Goal: Browse casually: Explore the website without a specific task or goal

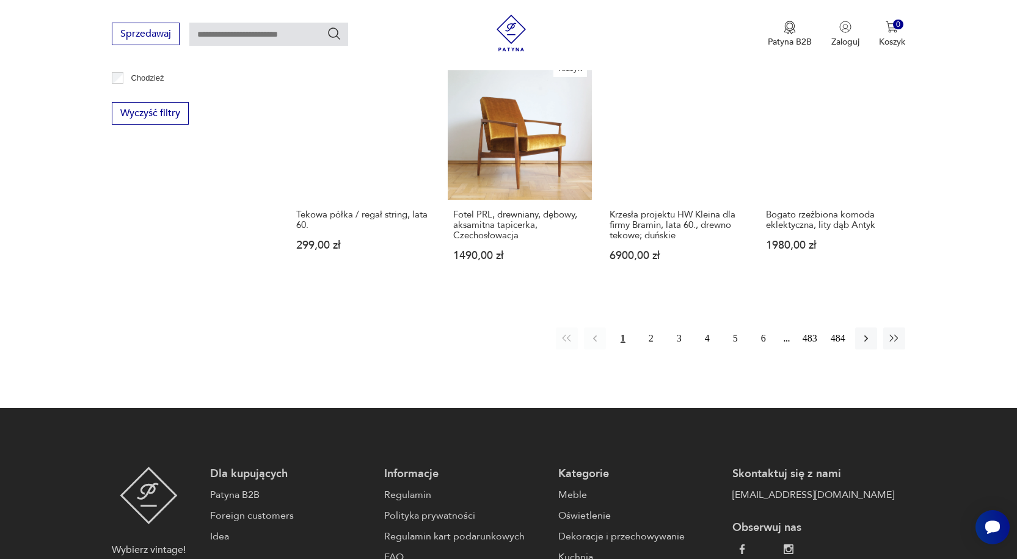
scroll to position [1306, 0]
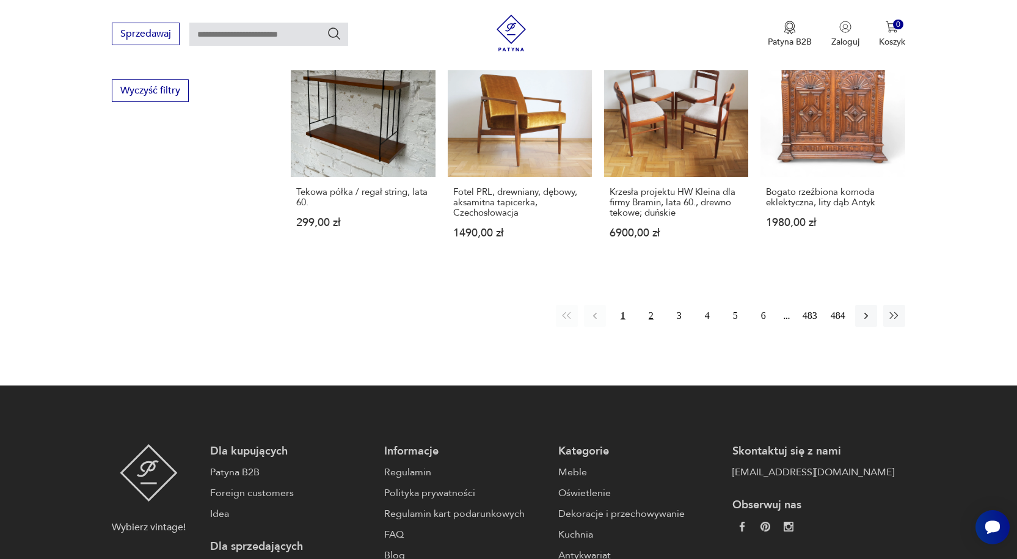
click at [648, 305] on button "2" at bounding box center [651, 316] width 22 height 22
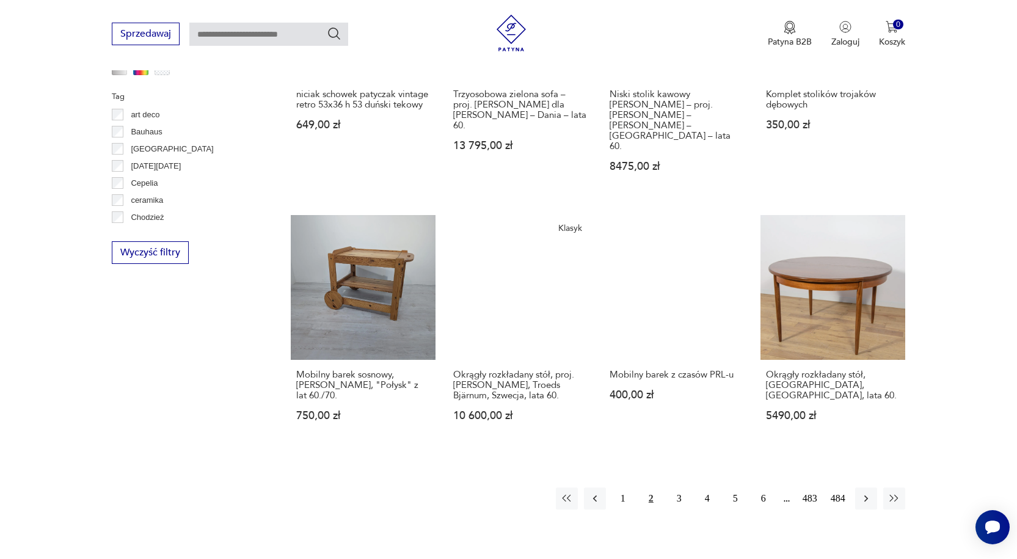
scroll to position [1201, 0]
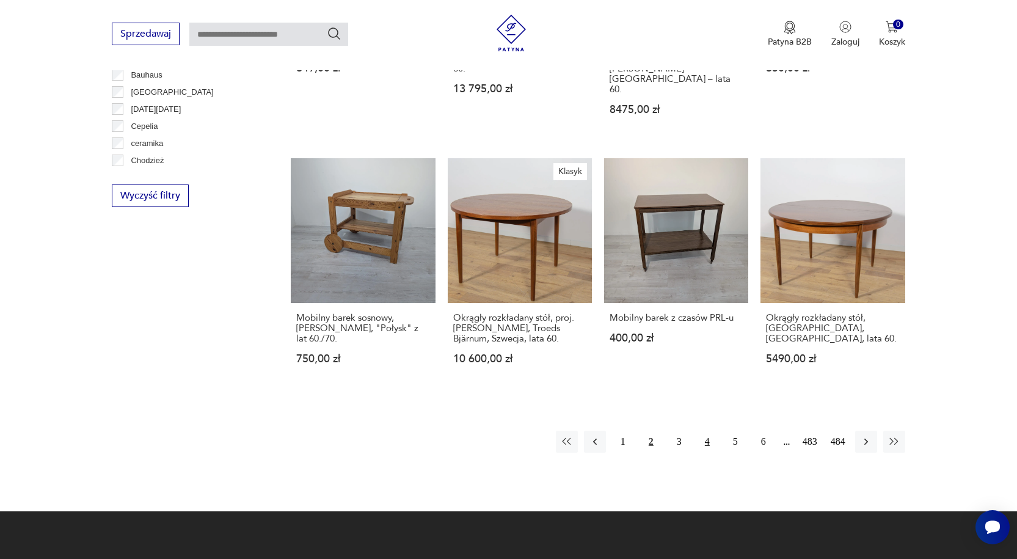
click at [706, 431] on button "4" at bounding box center [708, 442] width 22 height 22
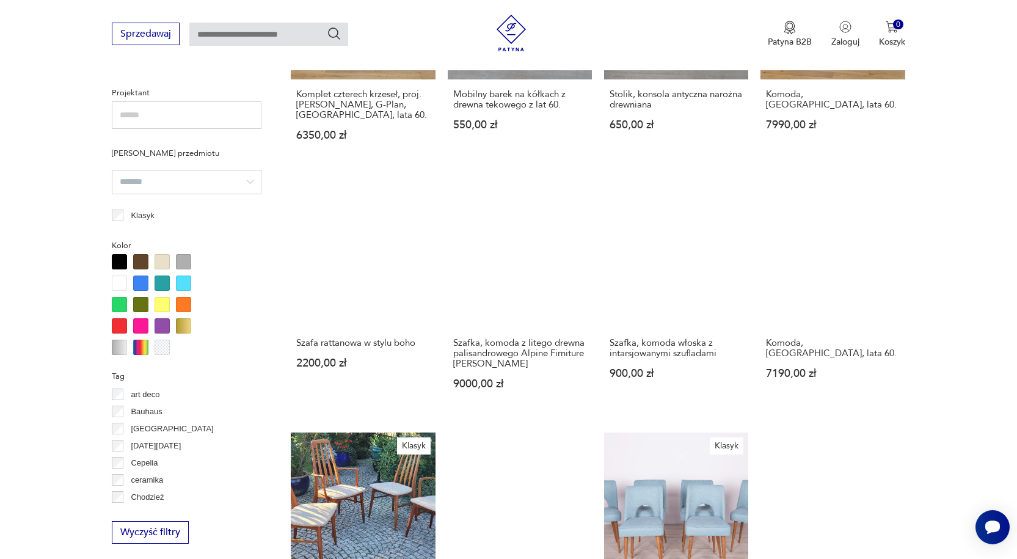
scroll to position [1100, 0]
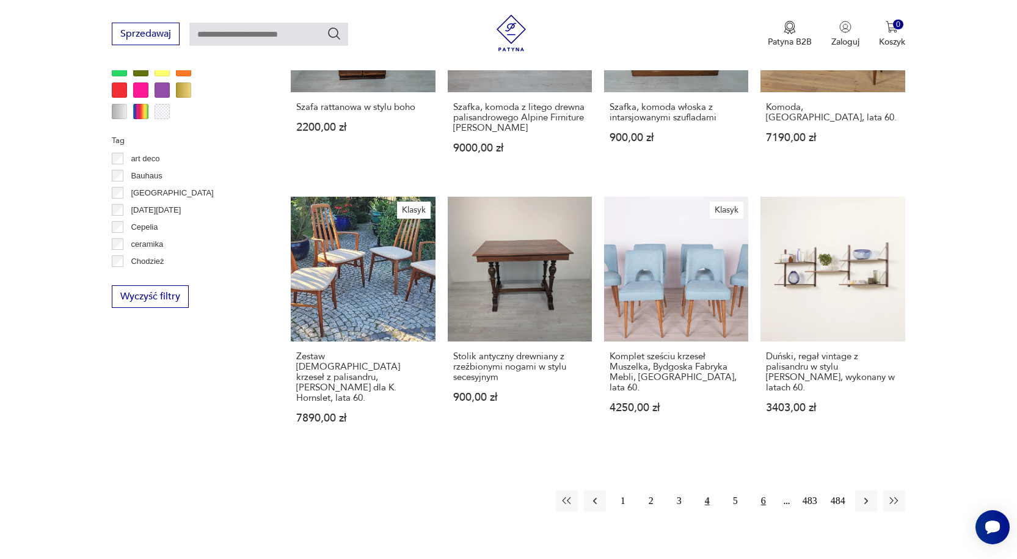
click at [761, 490] on button "6" at bounding box center [764, 501] width 22 height 22
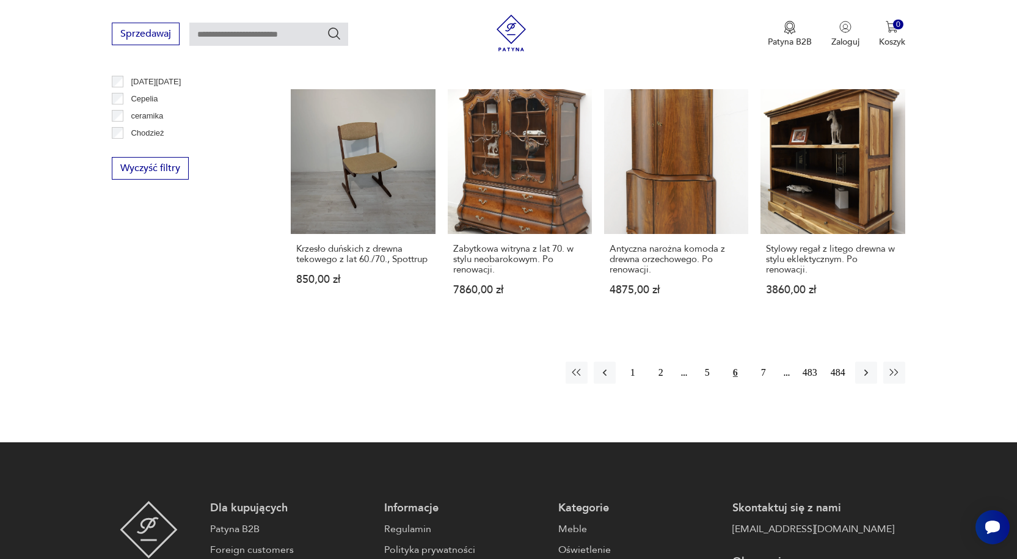
scroll to position [1231, 0]
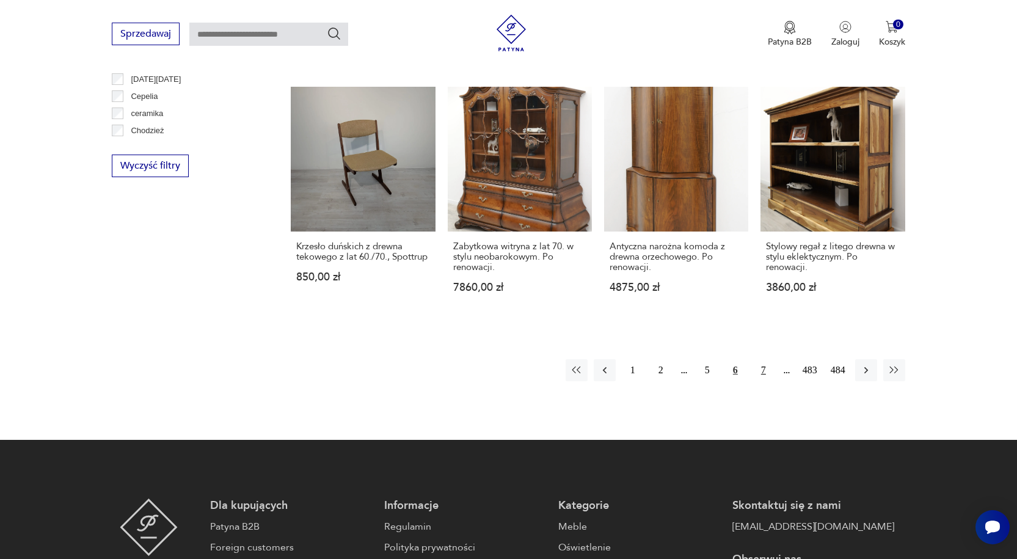
click at [767, 359] on button "7" at bounding box center [764, 370] width 22 height 22
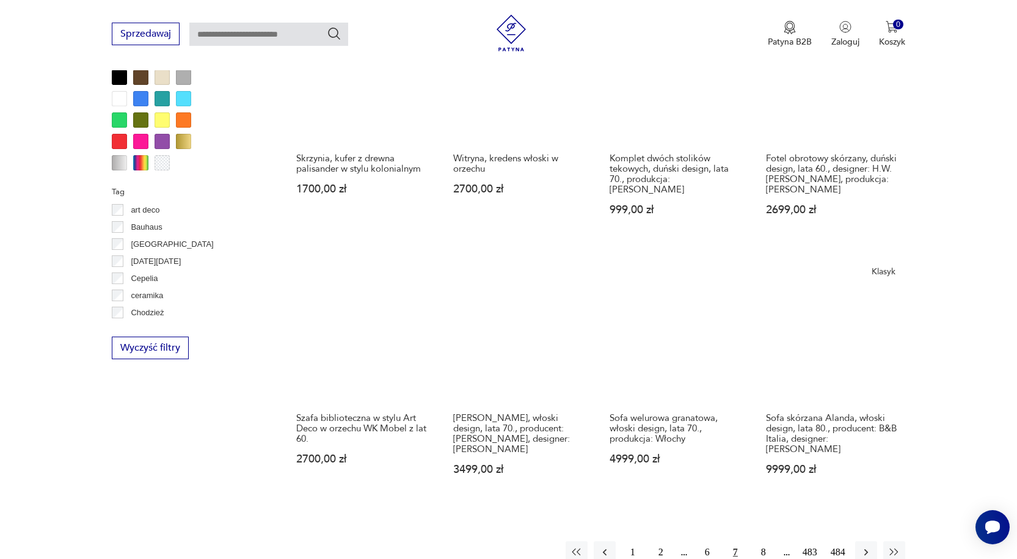
scroll to position [1075, 0]
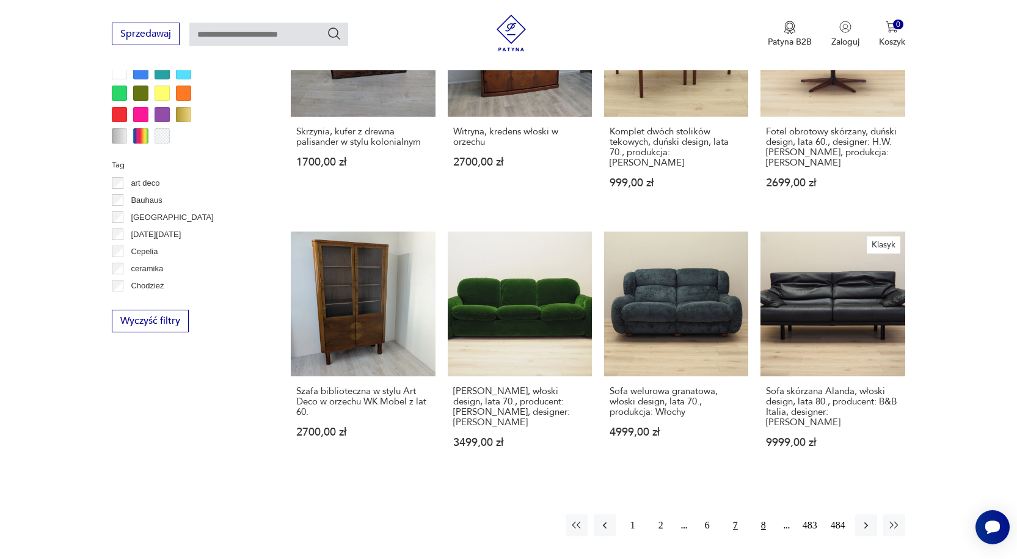
click at [762, 514] on button "8" at bounding box center [764, 525] width 22 height 22
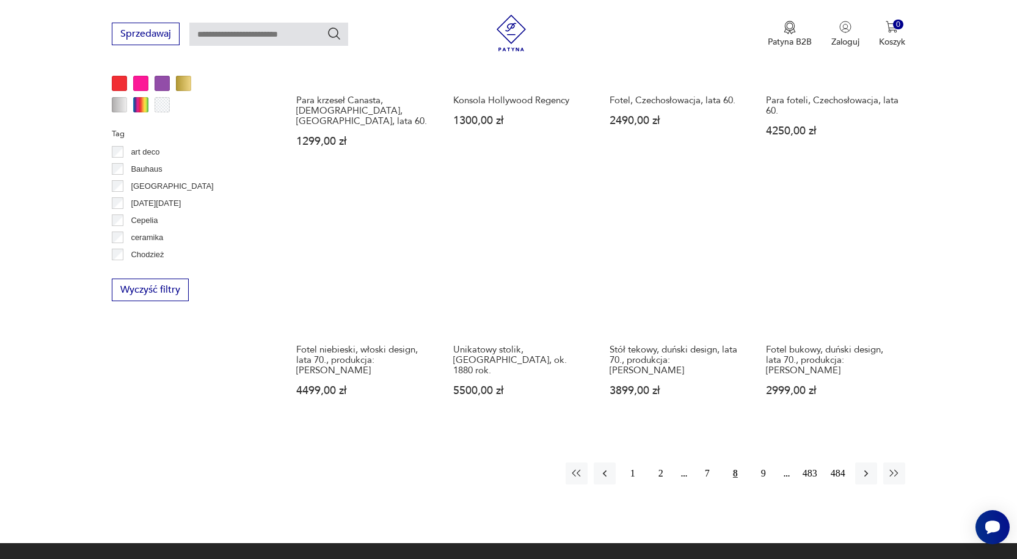
scroll to position [1129, 0]
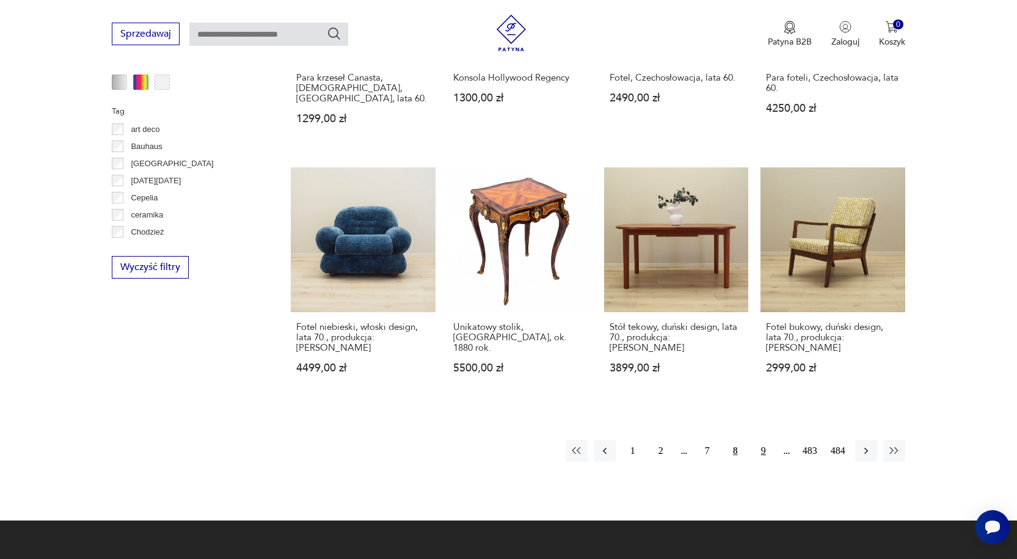
click at [761, 440] on button "9" at bounding box center [764, 451] width 22 height 22
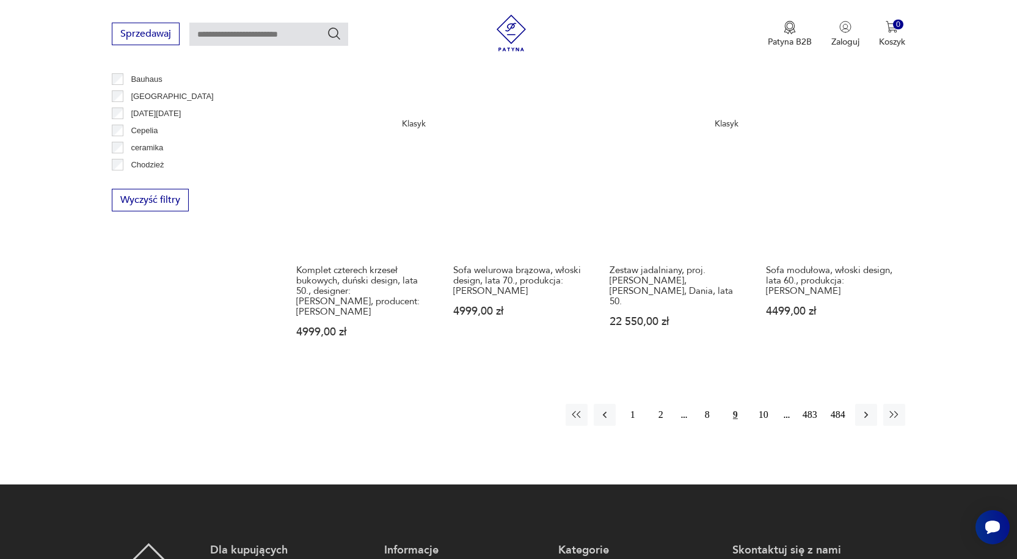
scroll to position [1206, 0]
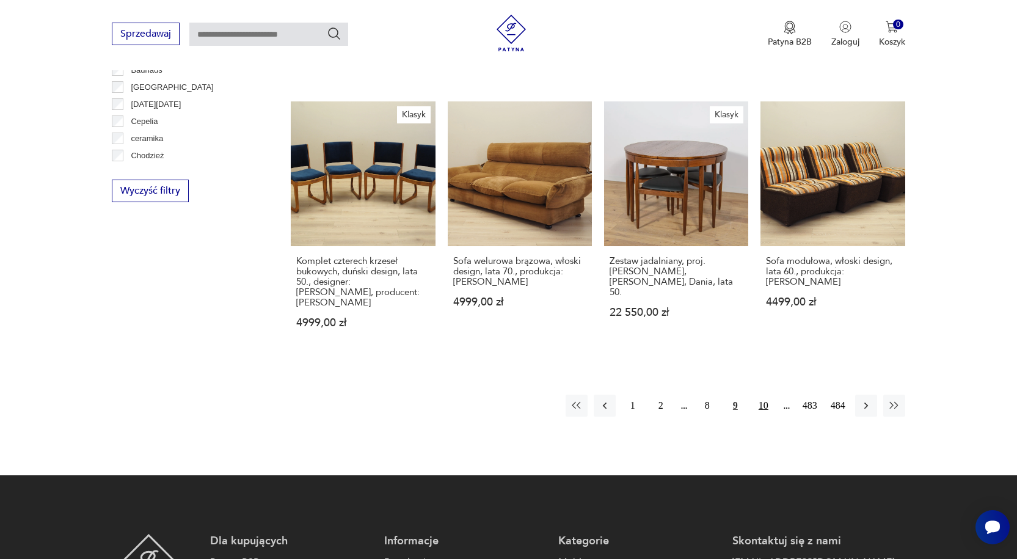
click at [766, 395] on button "10" at bounding box center [764, 406] width 22 height 22
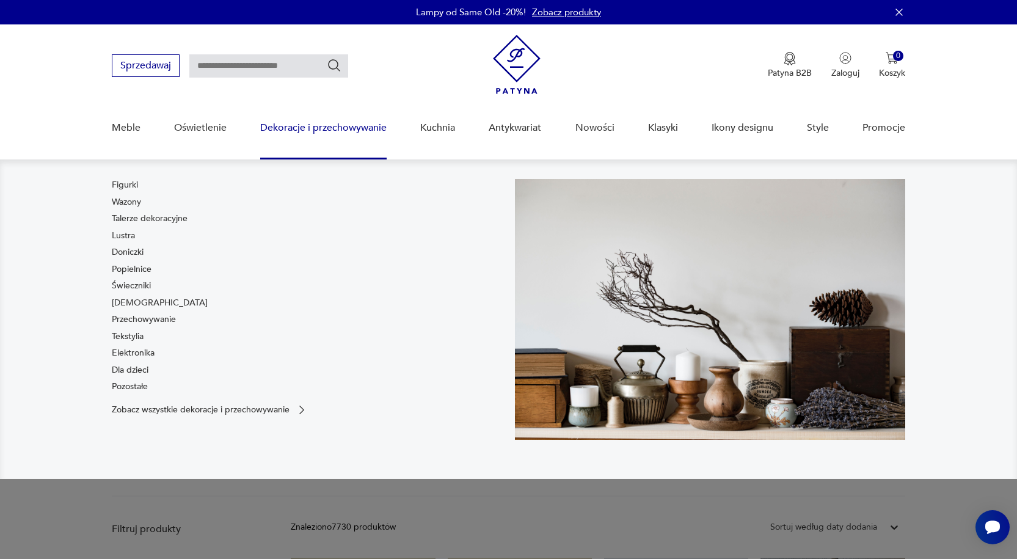
click at [286, 125] on link "Dekoracje i przechowywanie" at bounding box center [323, 127] width 126 height 47
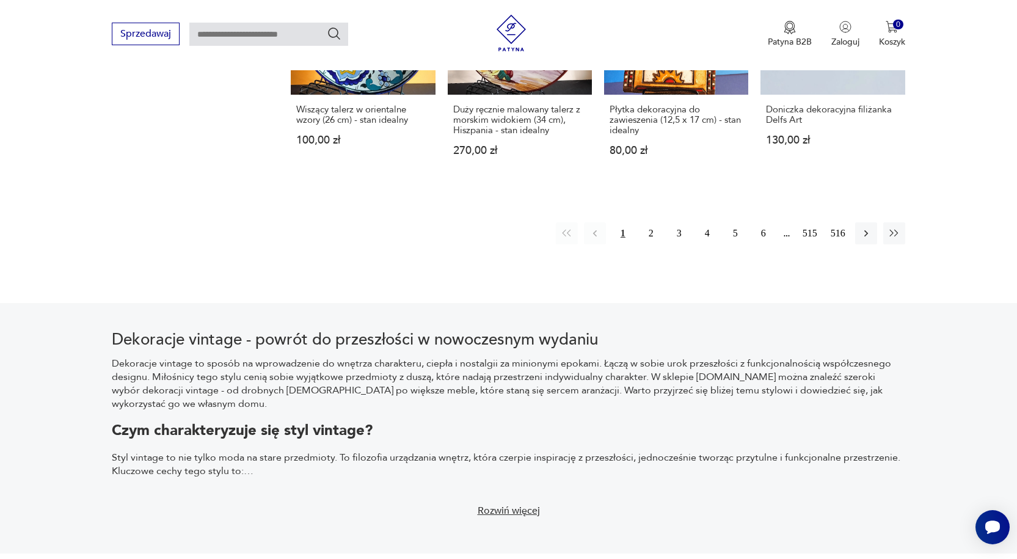
scroll to position [1366, 0]
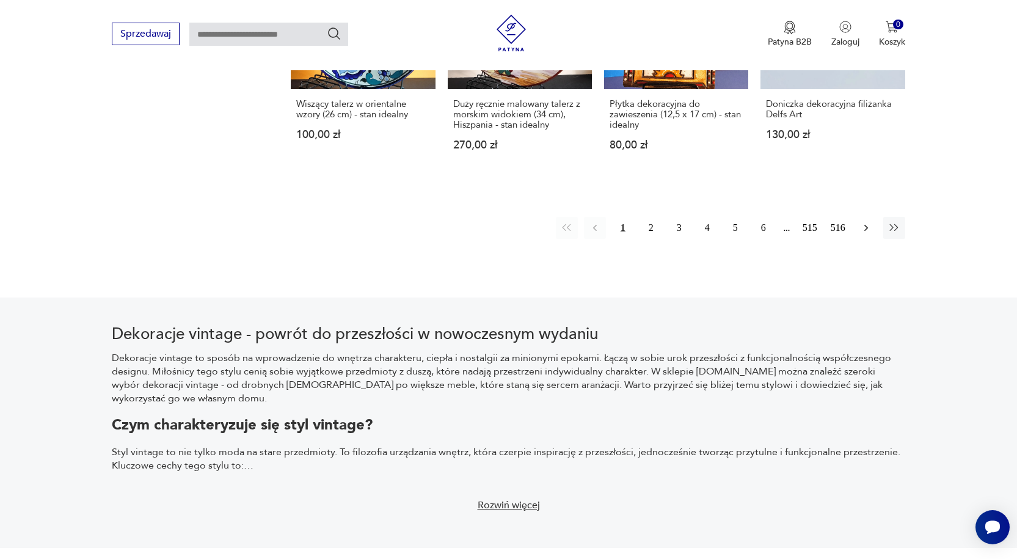
click at [873, 217] on button "button" at bounding box center [866, 228] width 22 height 22
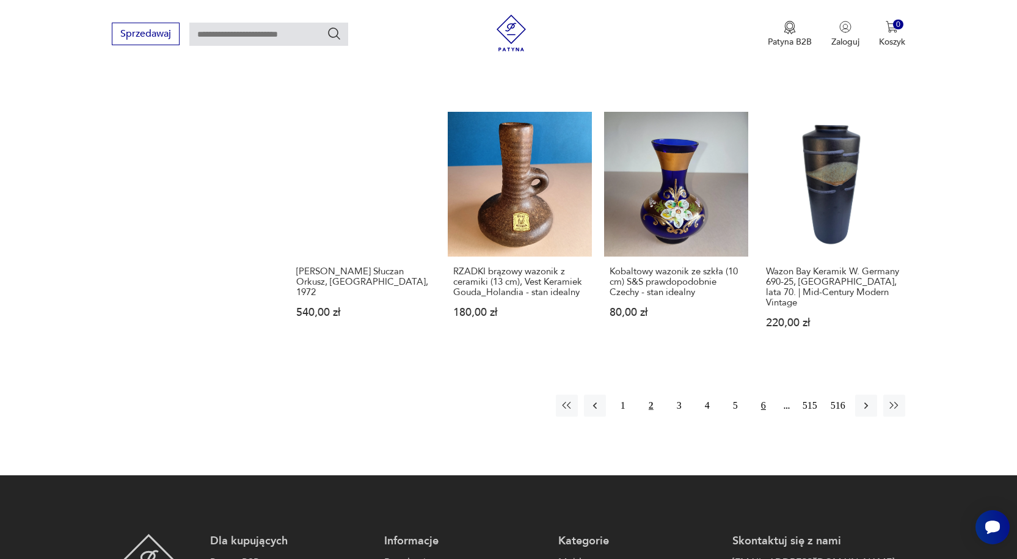
scroll to position [1241, 0]
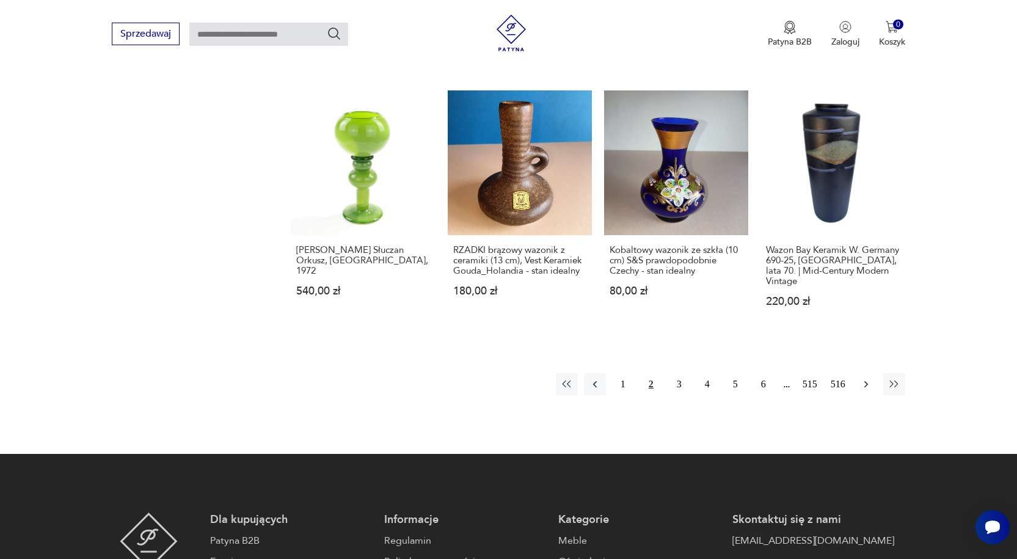
click at [857, 373] on button "button" at bounding box center [866, 384] width 22 height 22
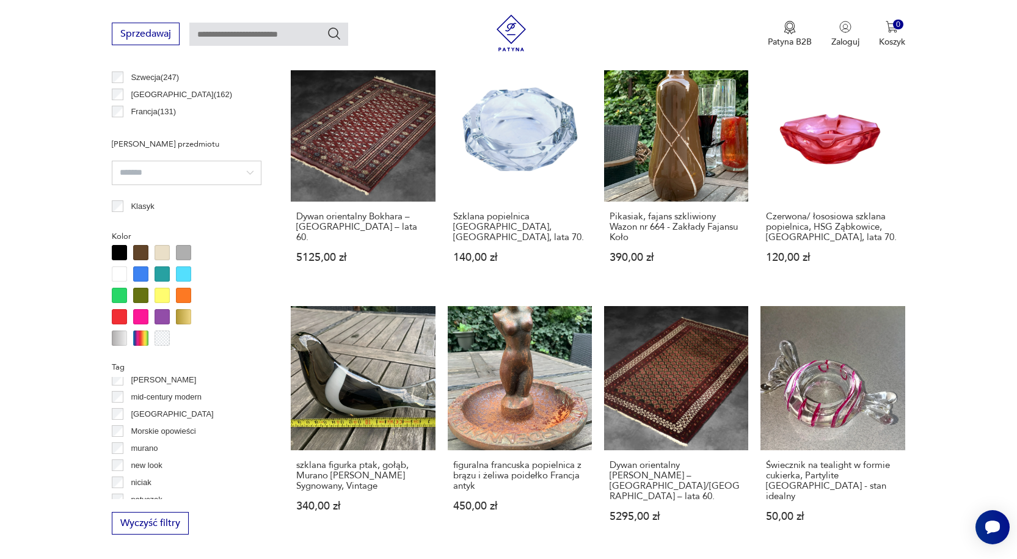
scroll to position [489, 0]
click at [28, 417] on section "Filtruj produkty Cena MIN MAX OK Promocja Datowanie OK Kraj pochodzenia Dania (…" at bounding box center [508, 342] width 1017 height 1173
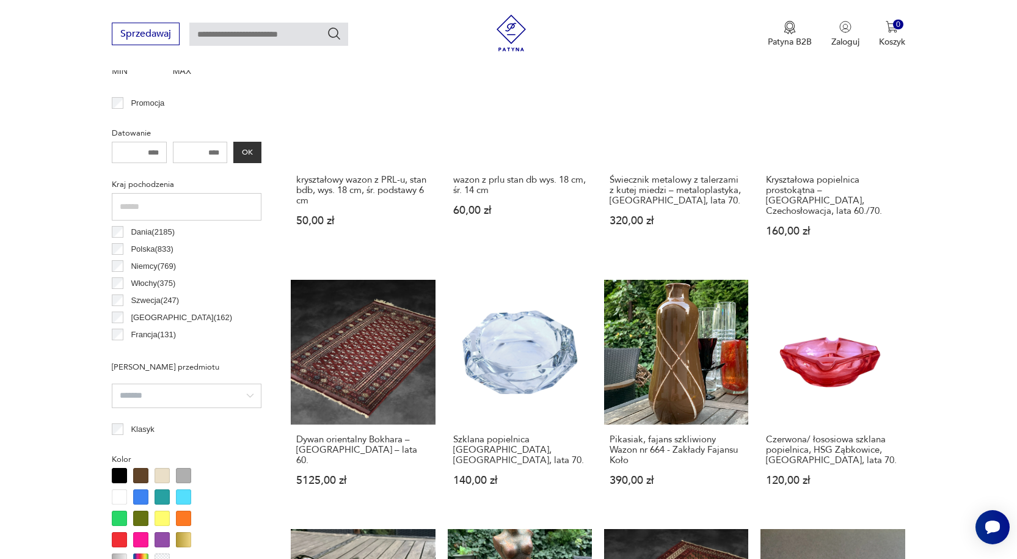
scroll to position [508, 0]
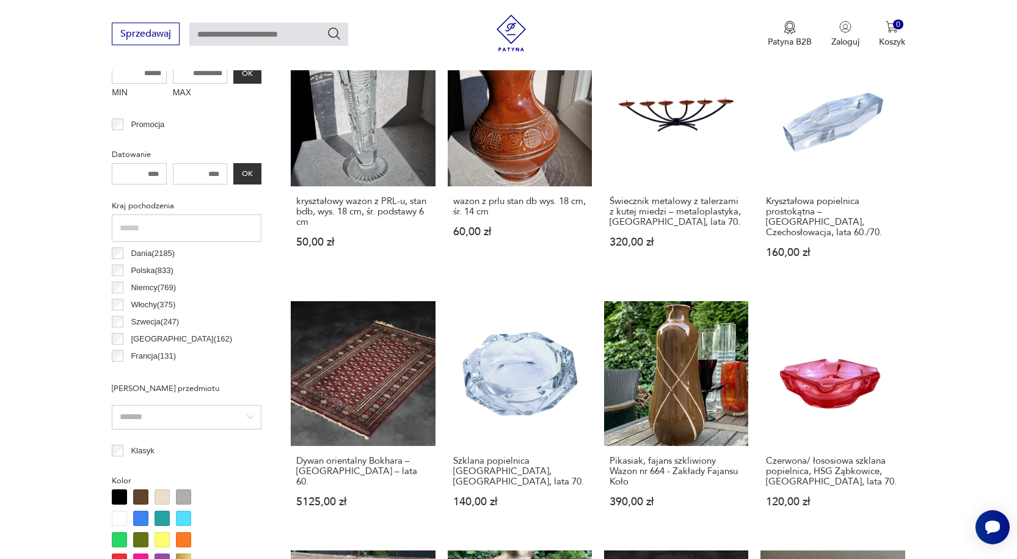
click at [152, 269] on p "Polska ( 833 )" at bounding box center [152, 270] width 42 height 13
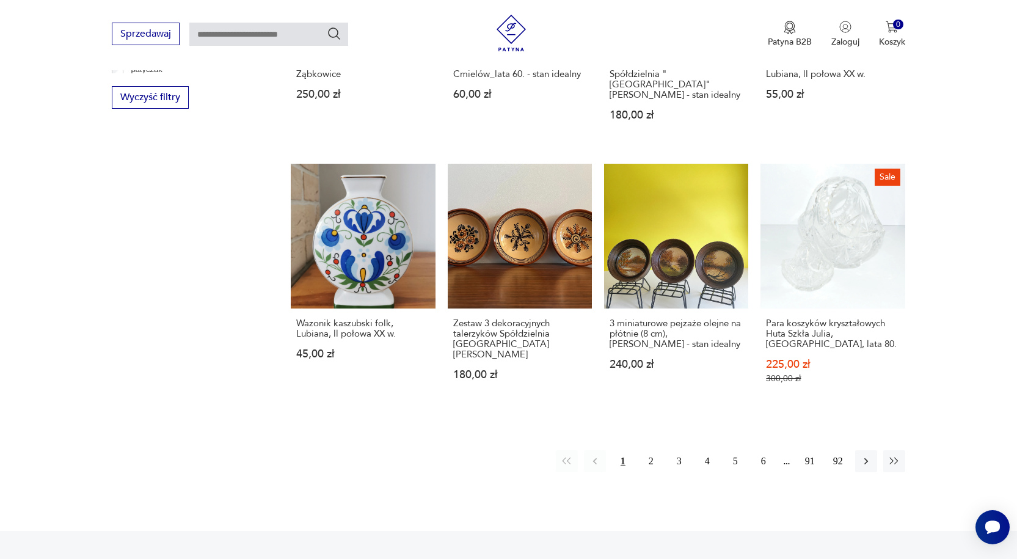
scroll to position [1183, 0]
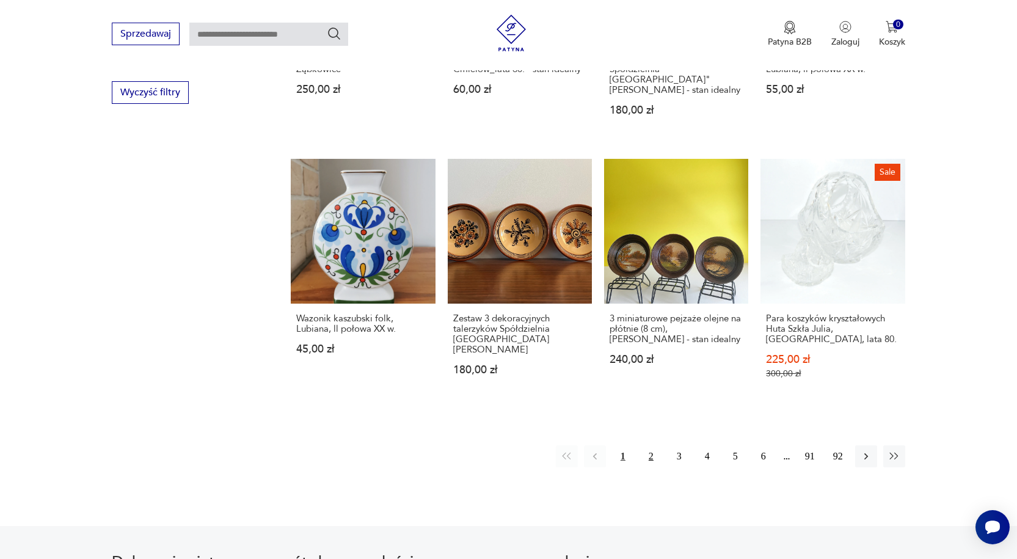
click at [653, 445] on button "2" at bounding box center [651, 456] width 22 height 22
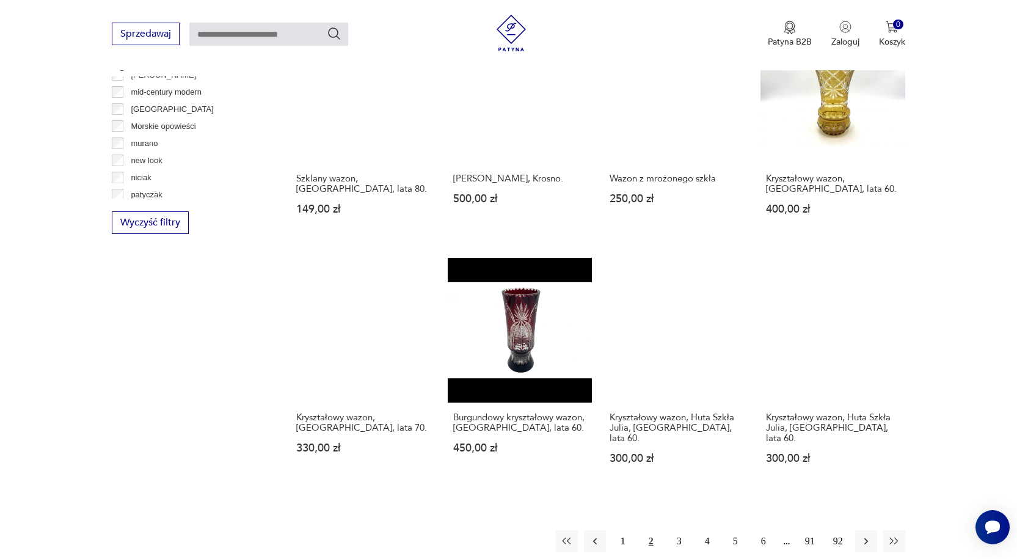
scroll to position [1127, 0]
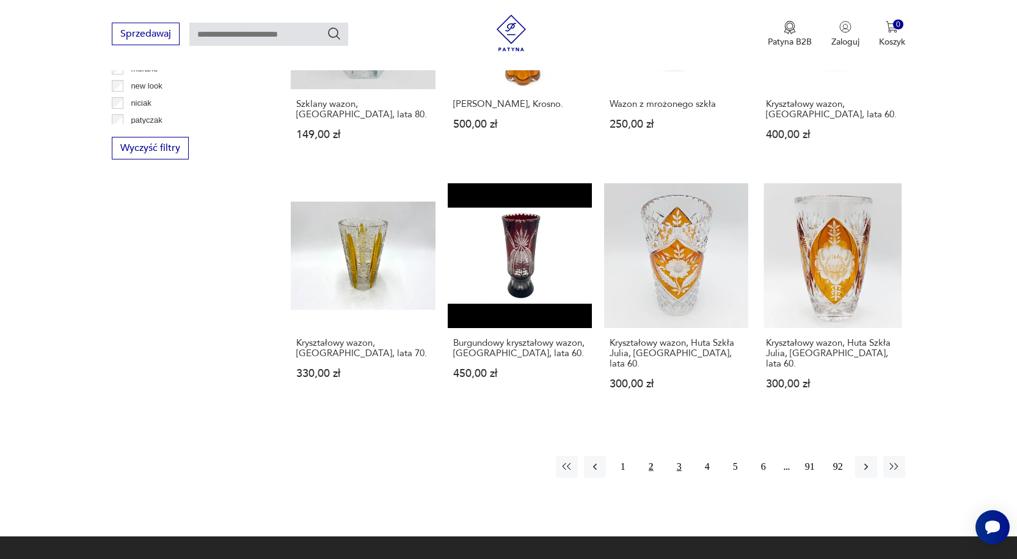
click at [678, 456] on button "3" at bounding box center [679, 467] width 22 height 22
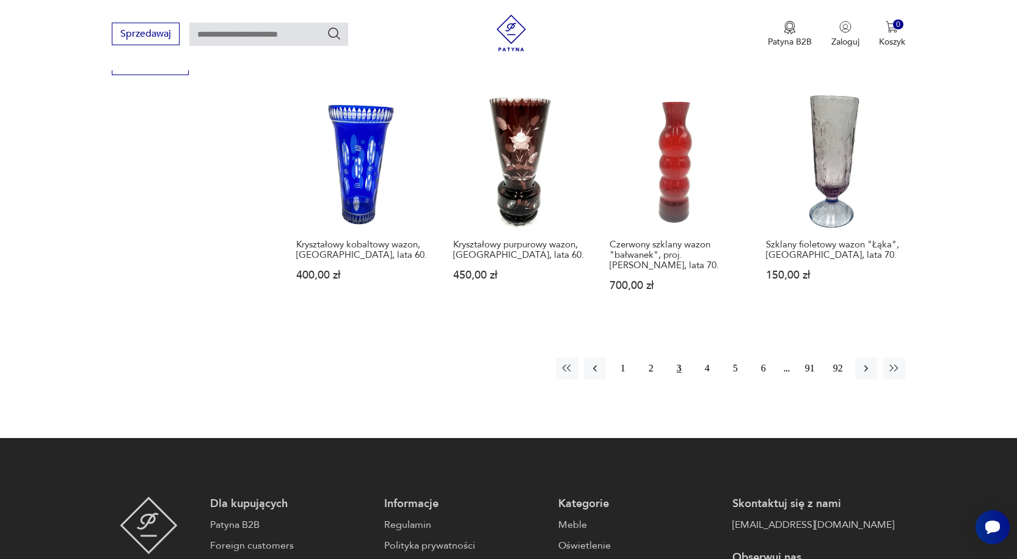
scroll to position [1214, 0]
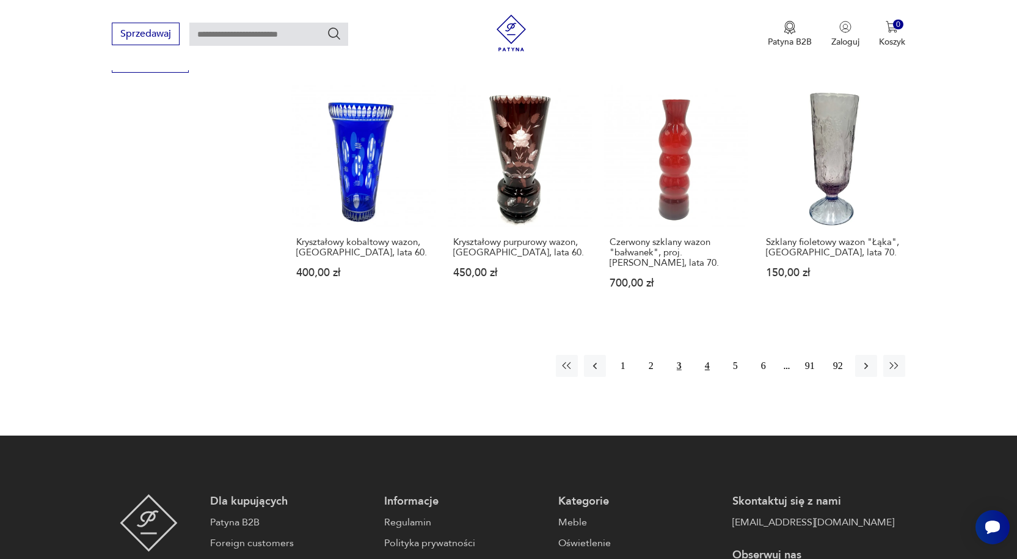
click at [703, 367] on button "4" at bounding box center [708, 366] width 22 height 22
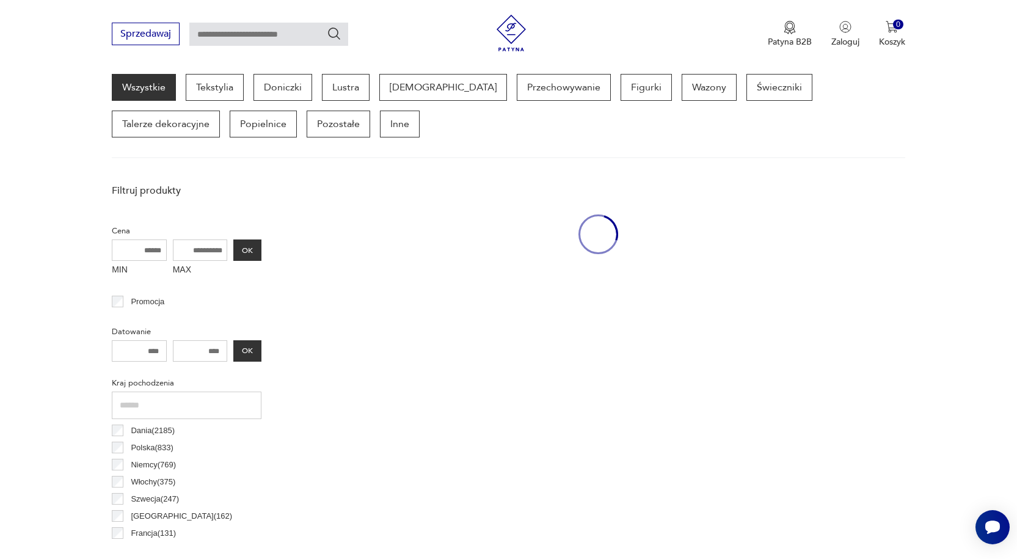
scroll to position [324, 0]
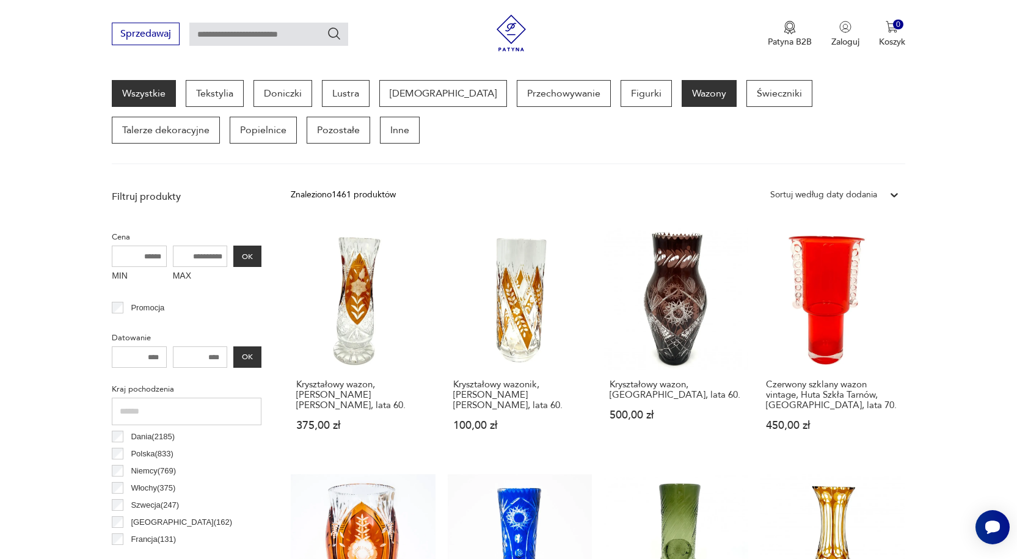
click at [682, 91] on p "Wazony" at bounding box center [709, 93] width 55 height 27
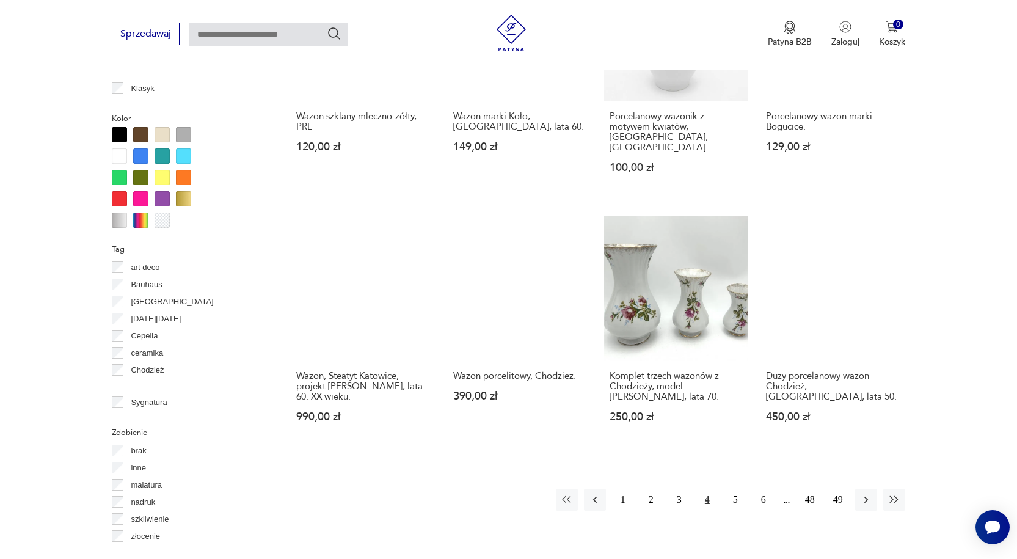
scroll to position [1096, 0]
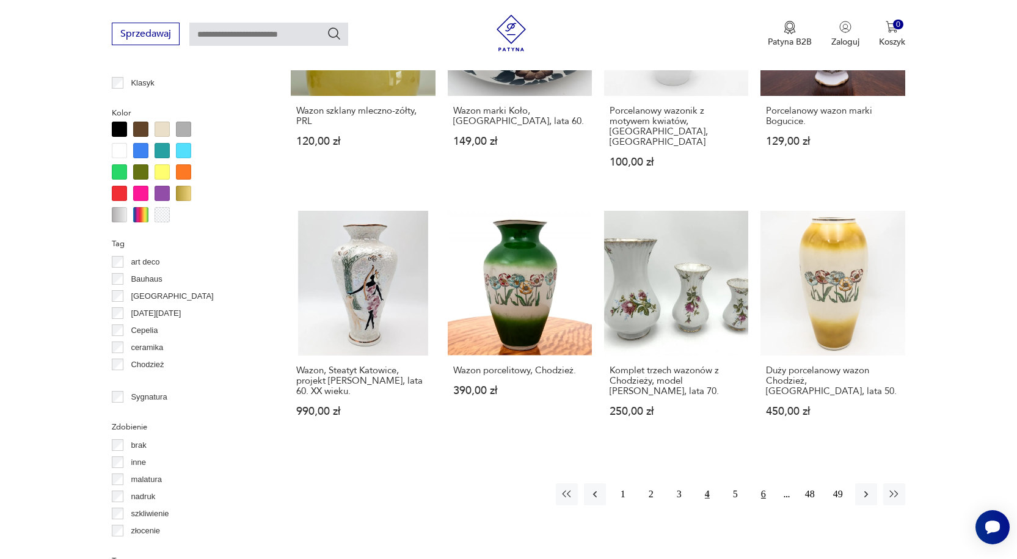
click at [761, 486] on button "6" at bounding box center [764, 494] width 22 height 22
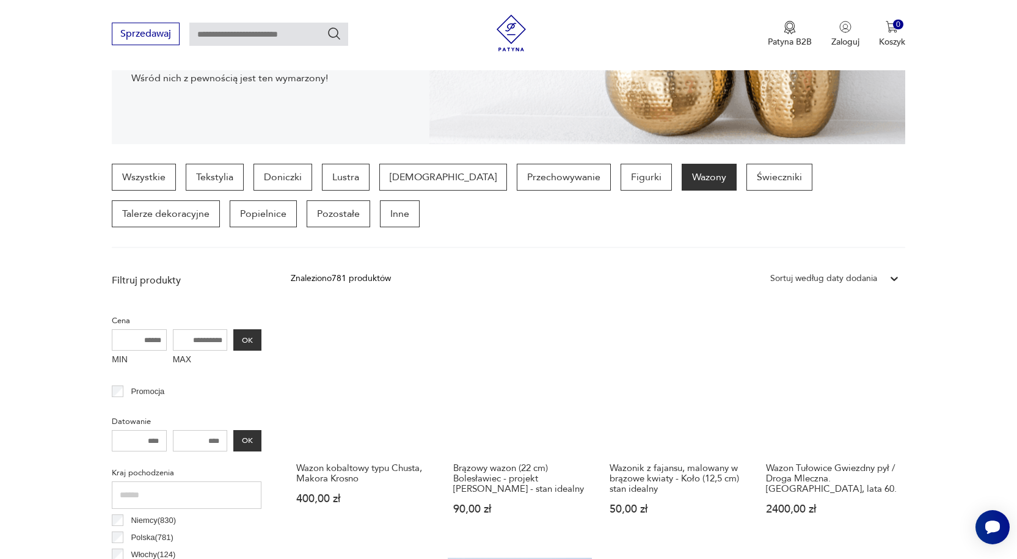
scroll to position [244, 0]
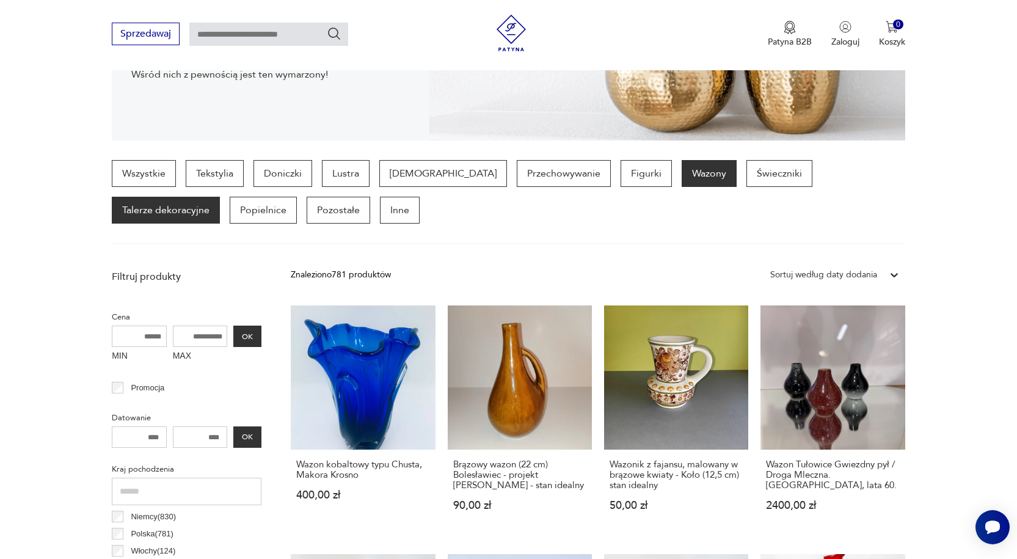
click at [220, 197] on p "Talerze dekoracyjne" at bounding box center [166, 210] width 108 height 27
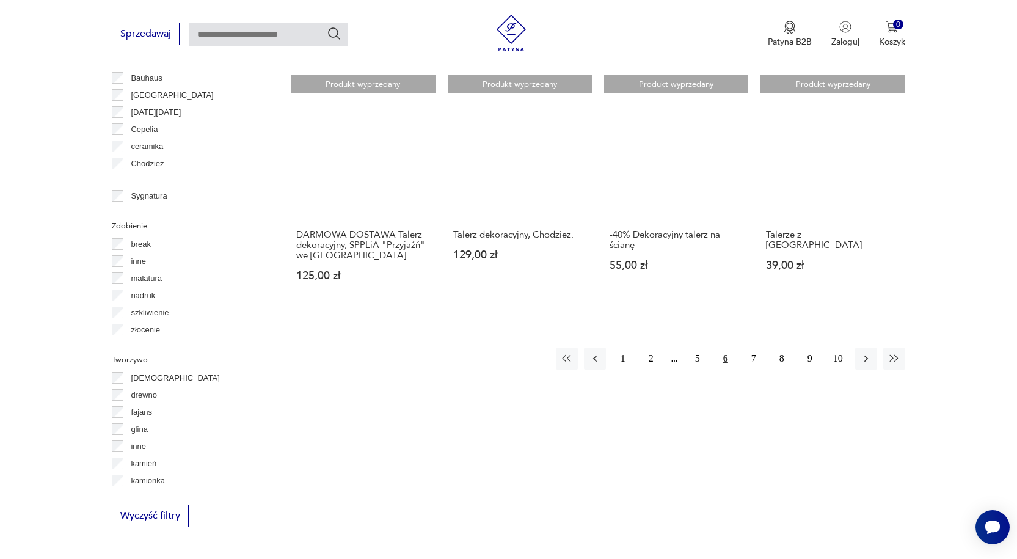
scroll to position [1311, 0]
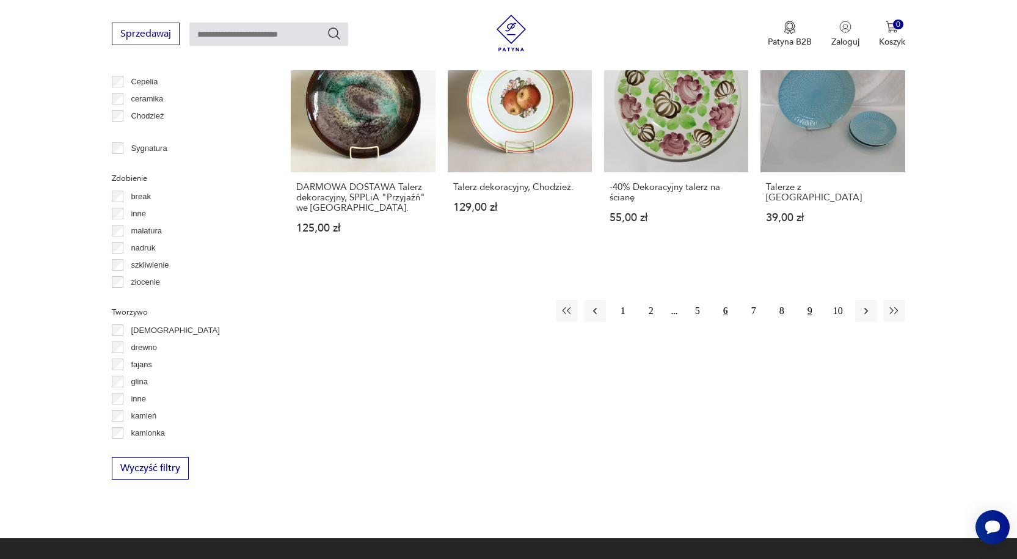
click at [811, 300] on button "9" at bounding box center [810, 311] width 22 height 22
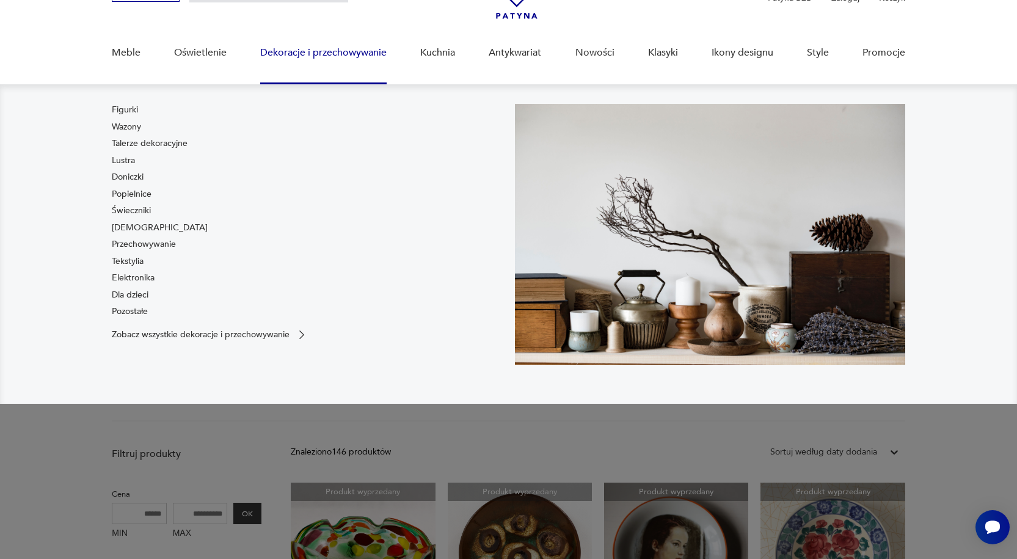
scroll to position [244, 0]
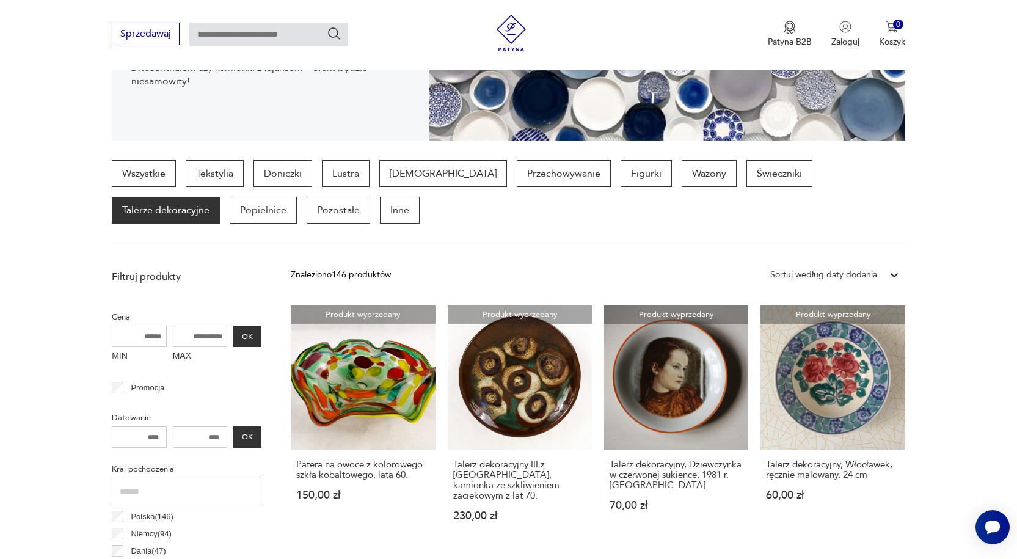
click at [621, 175] on p "Figurki" at bounding box center [646, 173] width 51 height 27
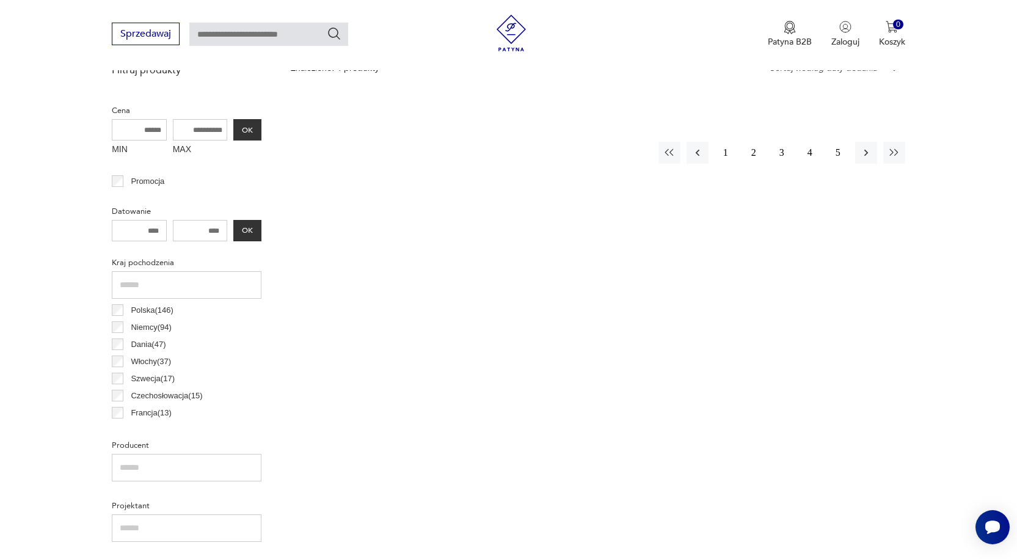
scroll to position [353, 0]
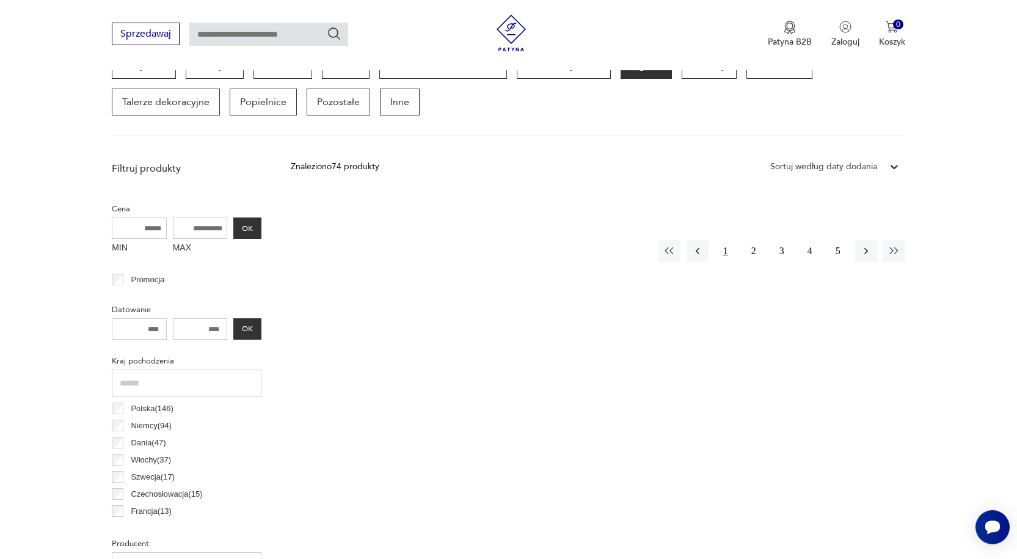
click at [722, 249] on button "1" at bounding box center [726, 251] width 22 height 22
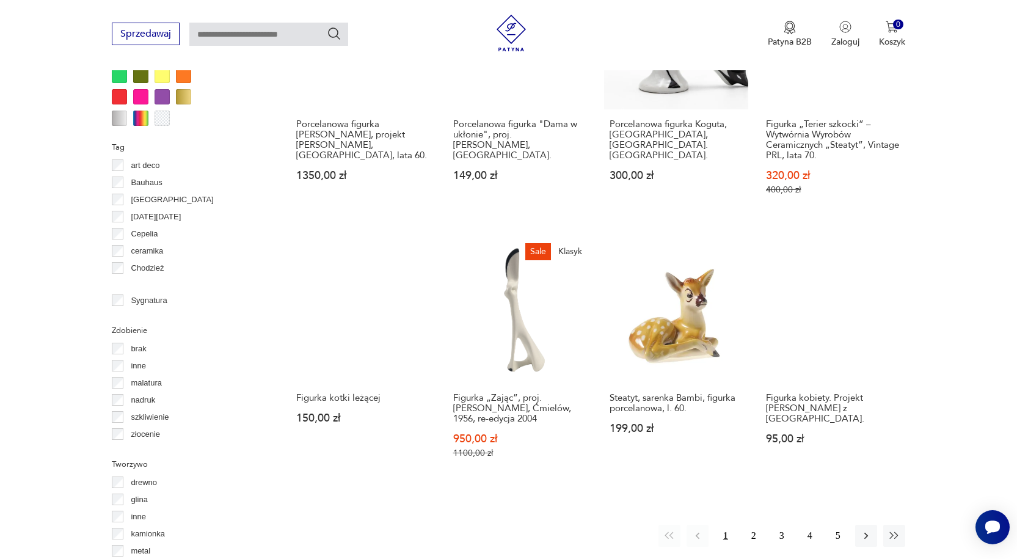
scroll to position [1102, 0]
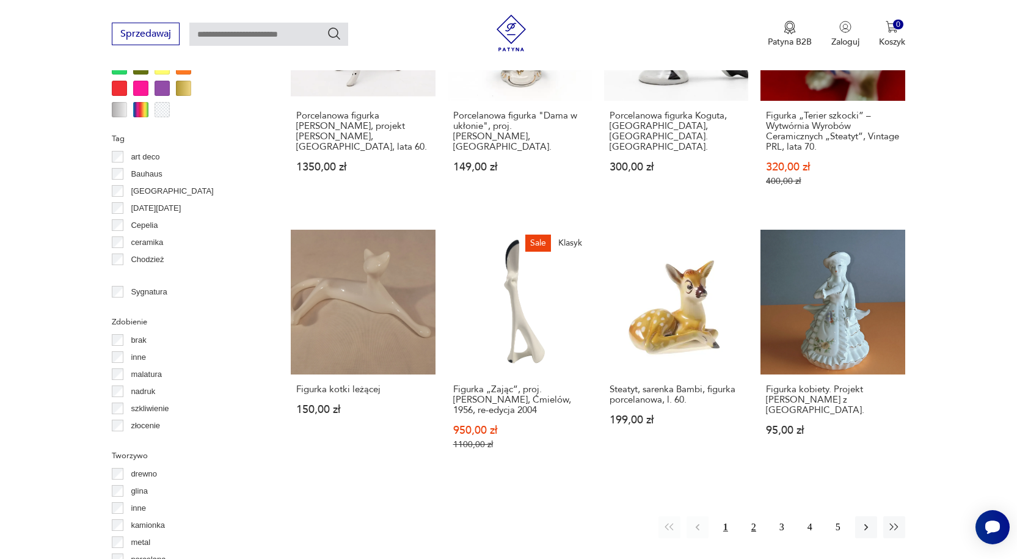
click at [752, 516] on button "2" at bounding box center [754, 527] width 22 height 22
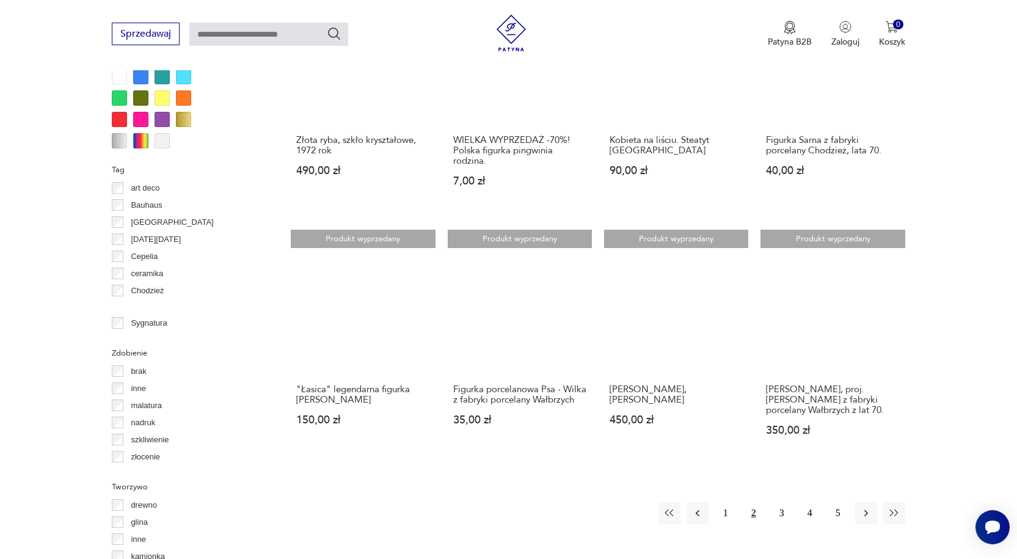
scroll to position [1093, 0]
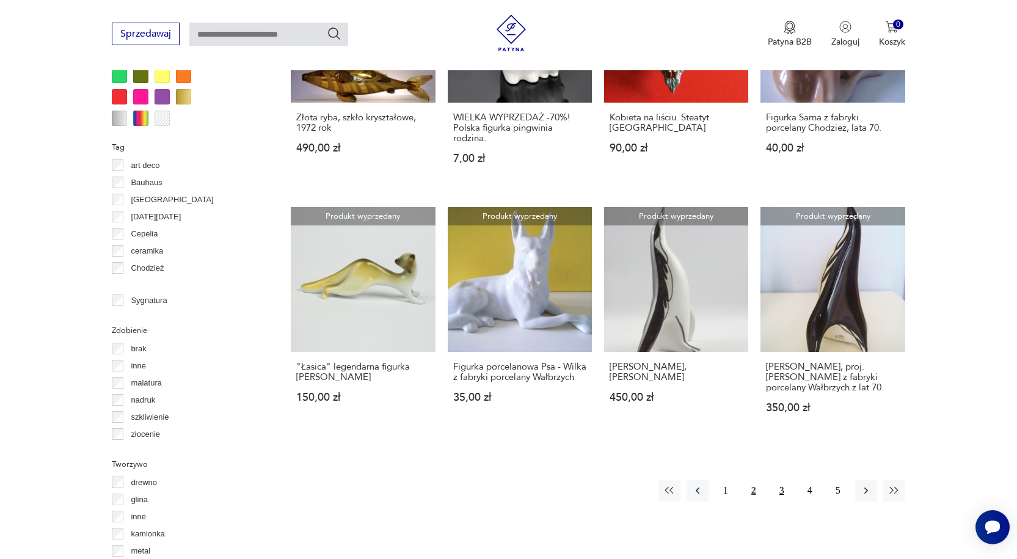
click at [783, 488] on button "3" at bounding box center [782, 491] width 22 height 22
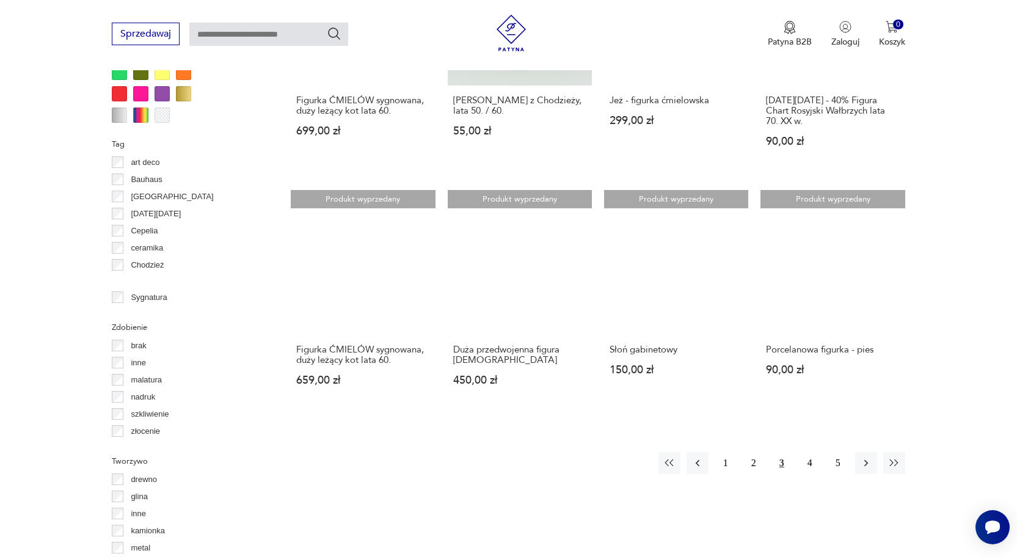
scroll to position [1106, 0]
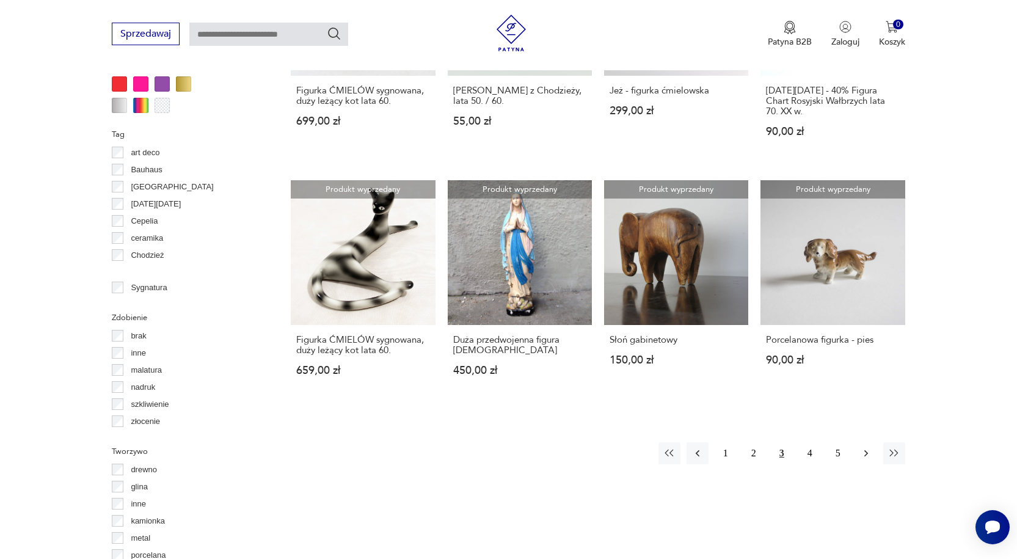
click at [866, 451] on icon "button" at bounding box center [867, 453] width 4 height 7
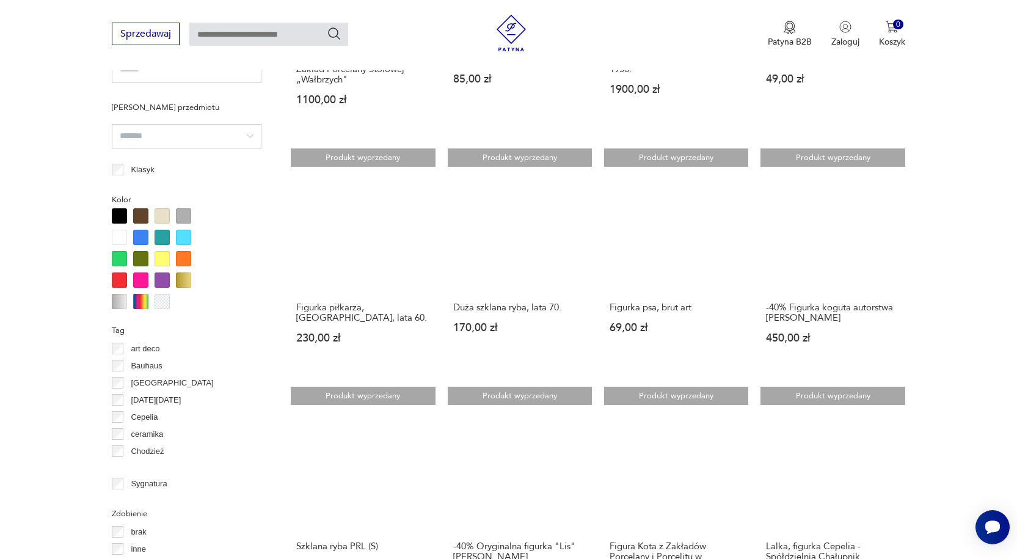
scroll to position [928, 0]
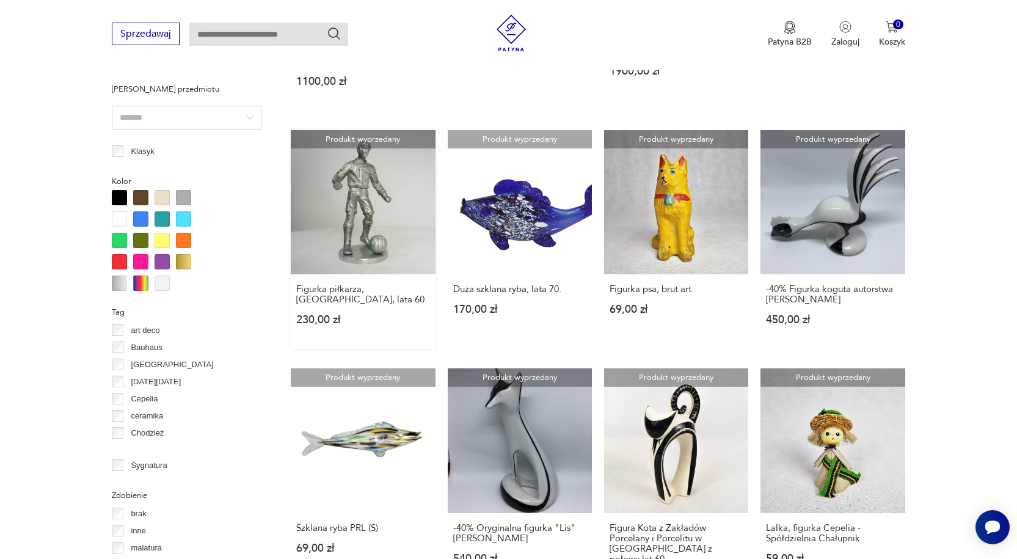
click at [326, 200] on link "Produkt wyprzedany Figurka piłkarza, [GEOGRAPHIC_DATA], lata 60. 230,00 zł" at bounding box center [363, 239] width 144 height 219
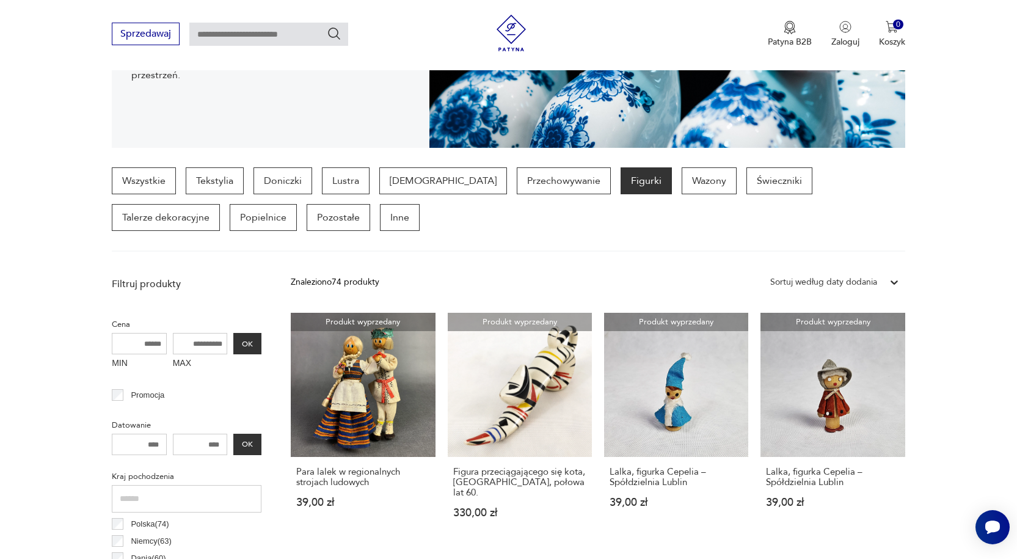
scroll to position [244, 0]
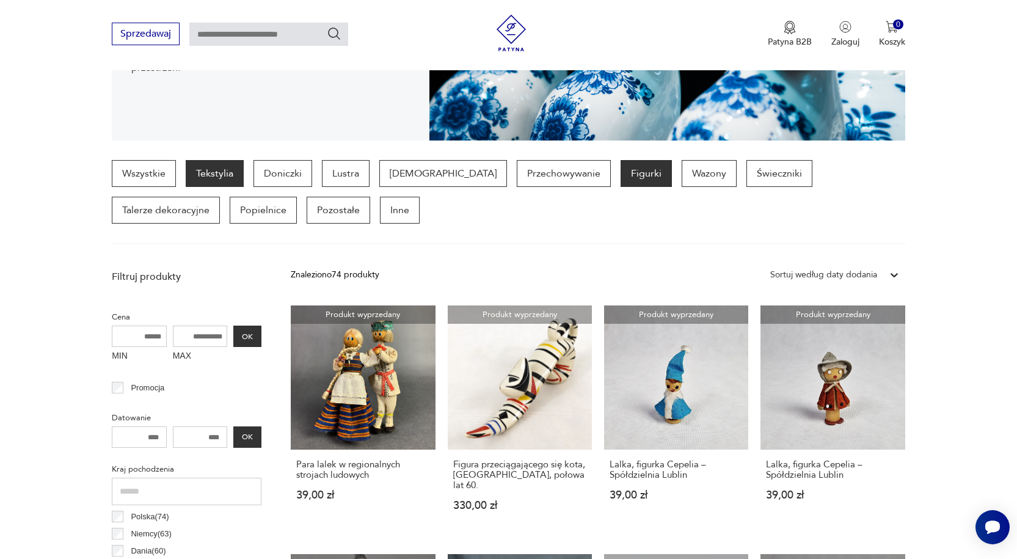
click at [218, 184] on p "Tekstylia" at bounding box center [215, 173] width 58 height 27
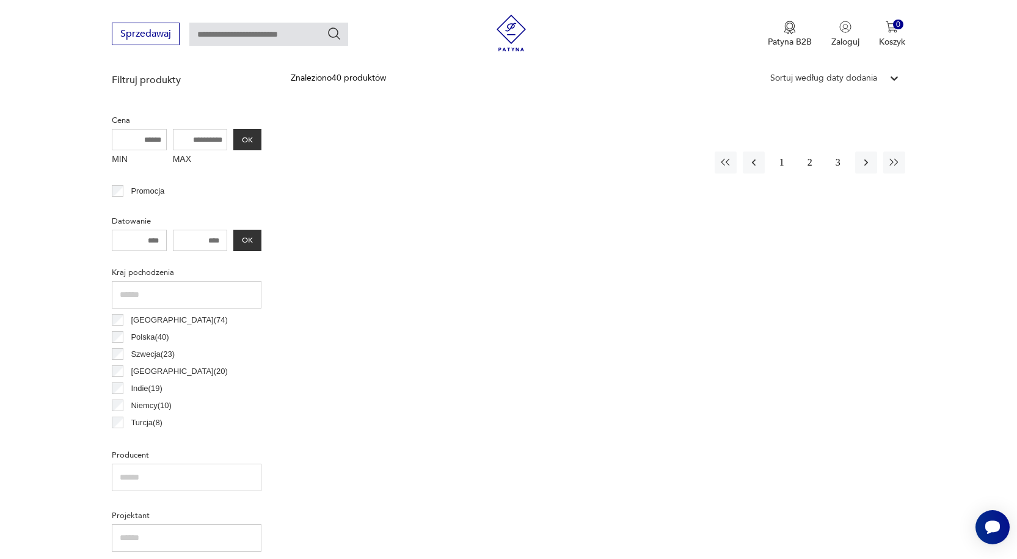
scroll to position [447, 0]
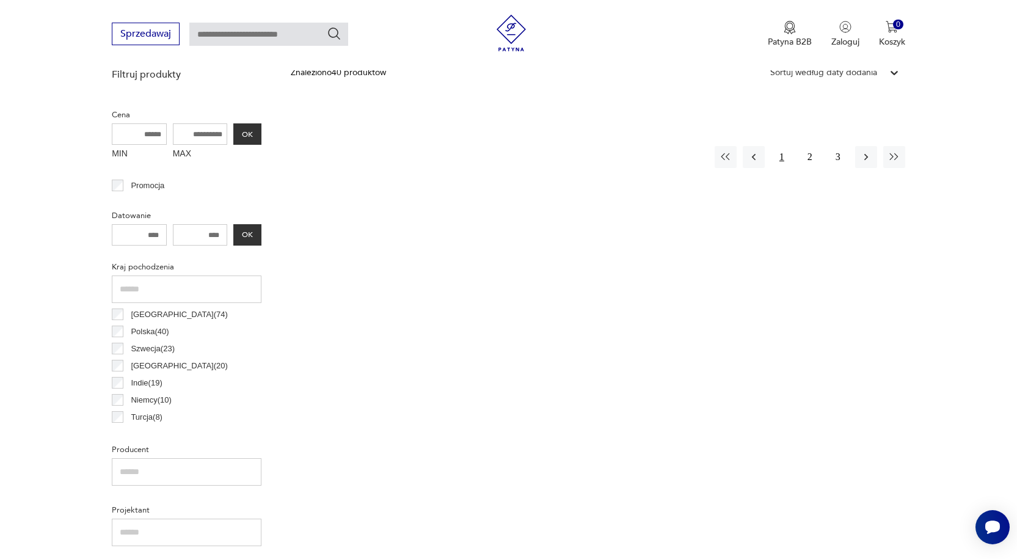
click at [783, 157] on button "1" at bounding box center [782, 157] width 22 height 22
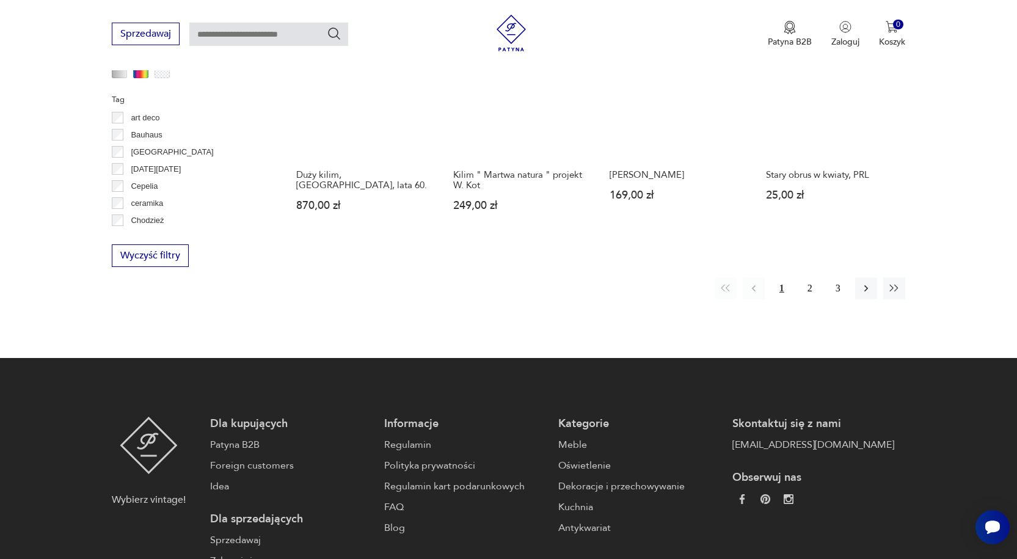
scroll to position [1302, 0]
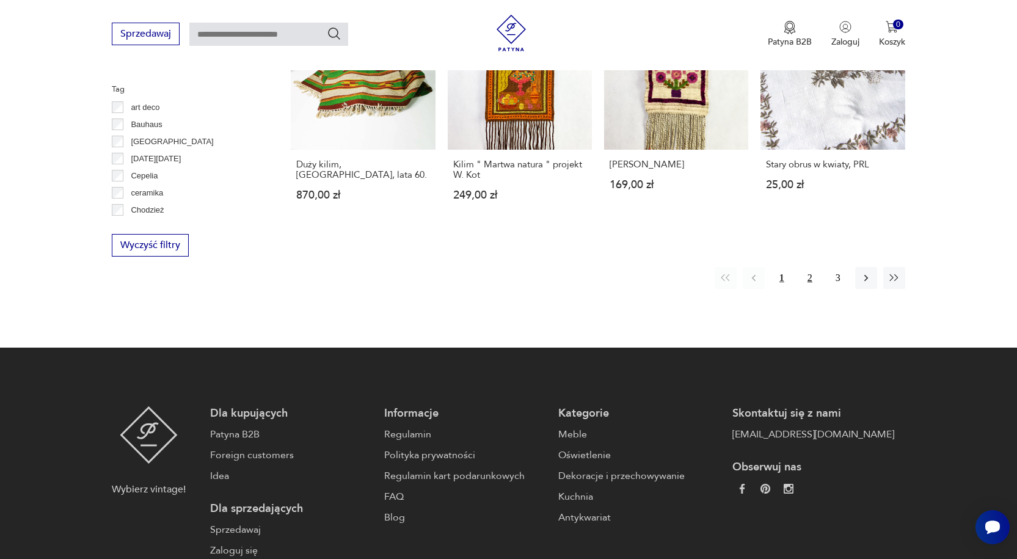
click at [808, 269] on button "2" at bounding box center [810, 278] width 22 height 22
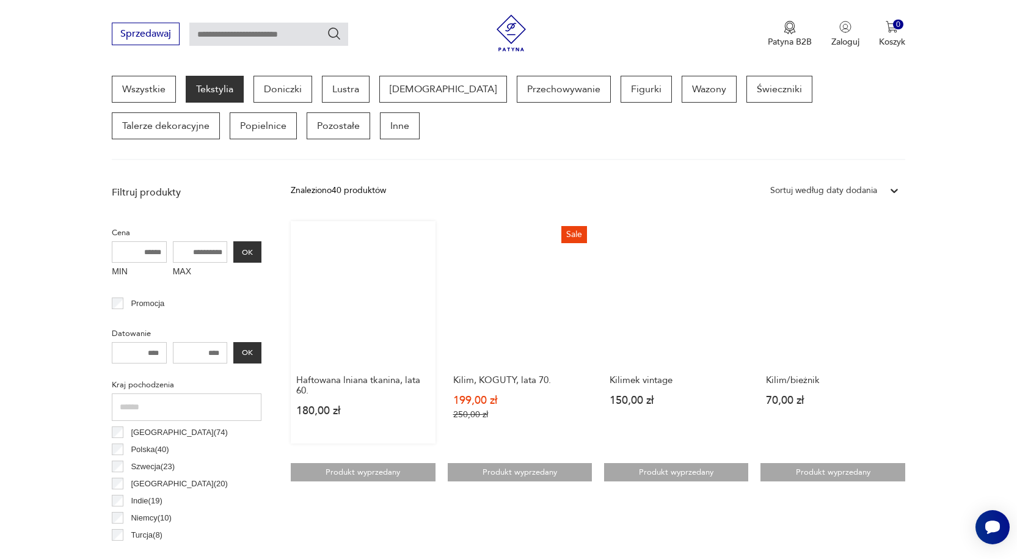
scroll to position [263, 0]
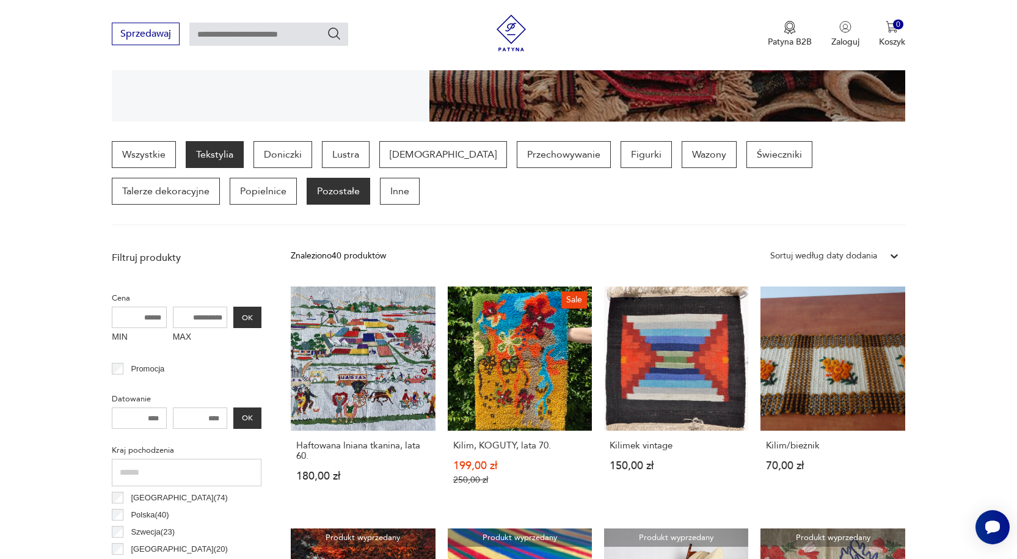
click at [307, 190] on p "Pozostałe" at bounding box center [339, 191] width 64 height 27
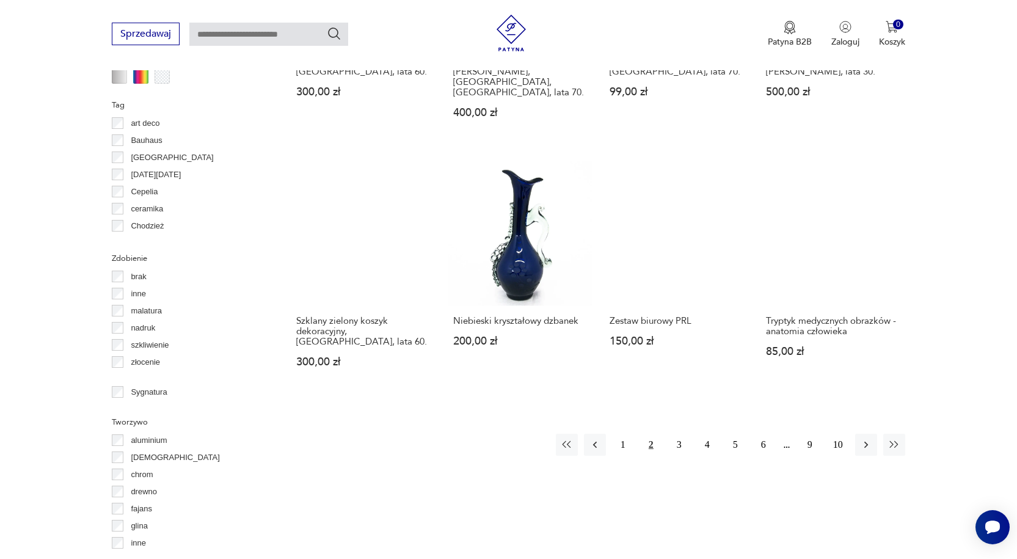
scroll to position [1241, 0]
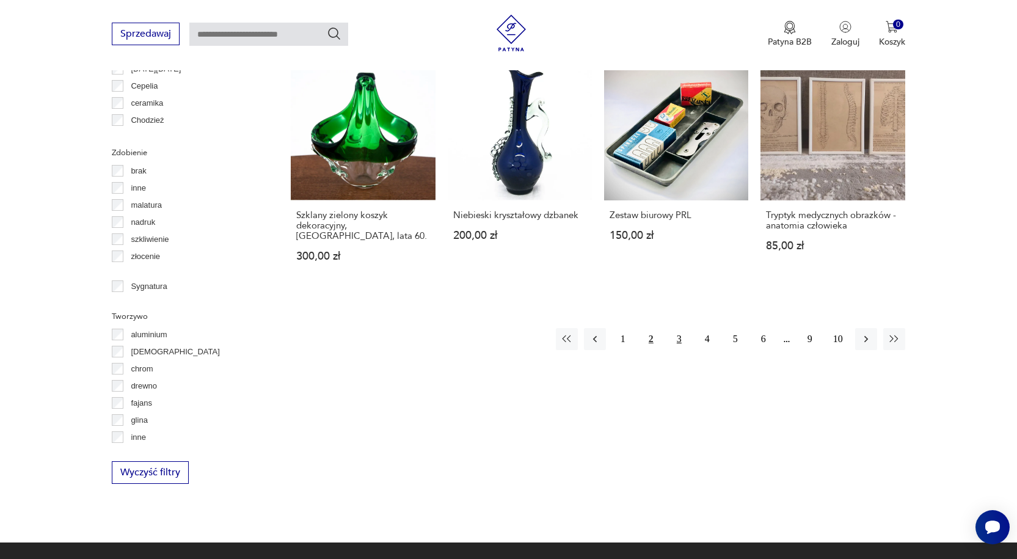
click at [679, 328] on button "3" at bounding box center [679, 339] width 22 height 22
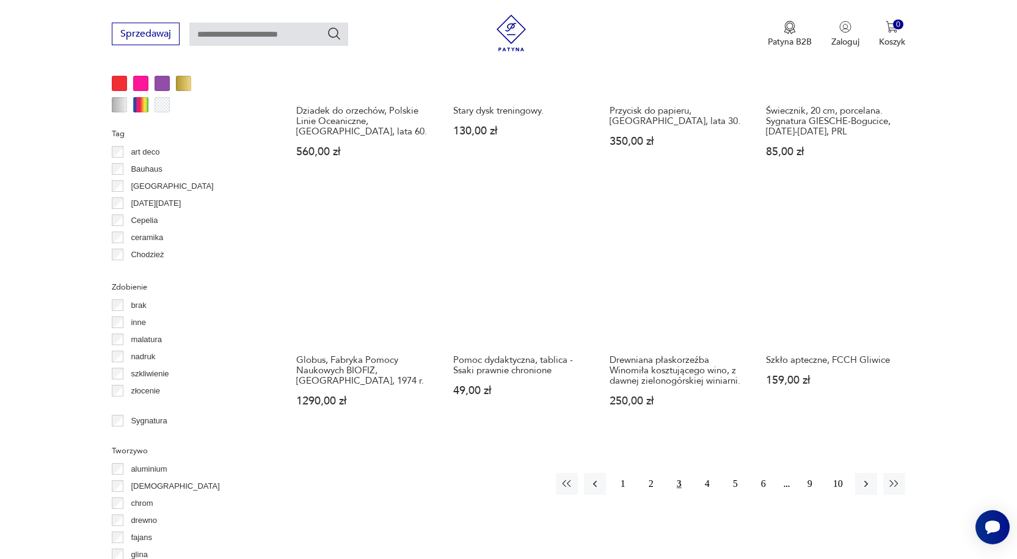
scroll to position [1143, 0]
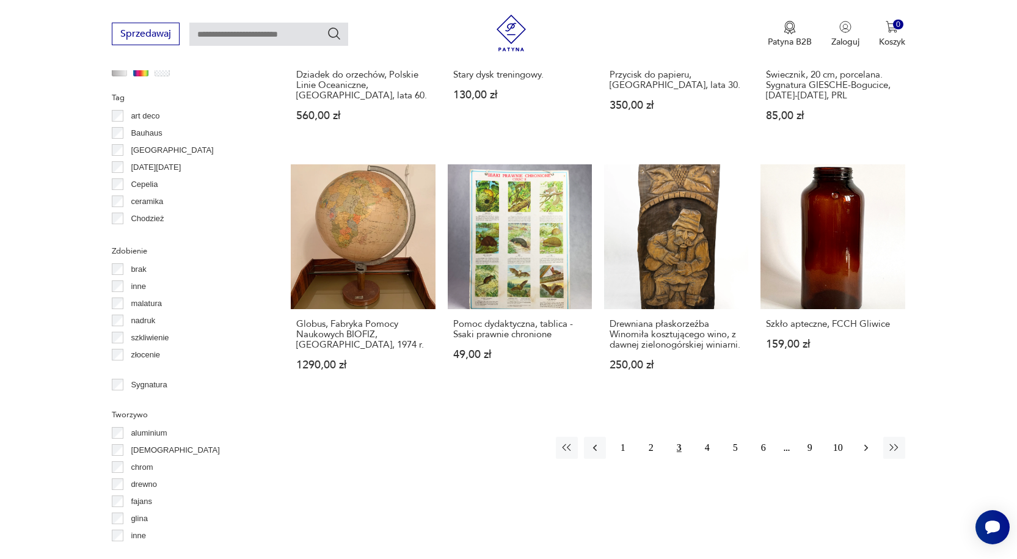
click at [866, 442] on icon "button" at bounding box center [866, 448] width 12 height 12
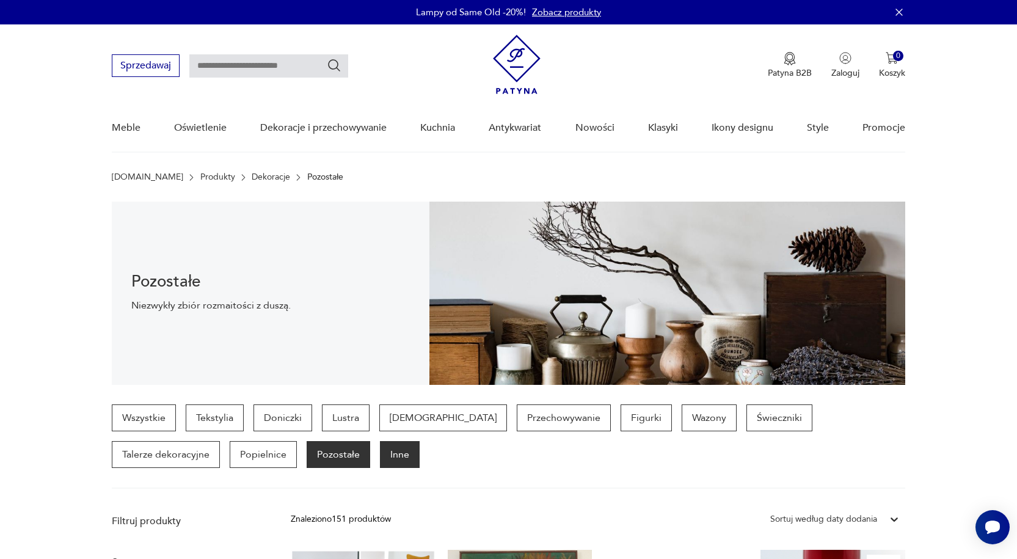
click at [380, 452] on p "Inne" at bounding box center [400, 454] width 40 height 27
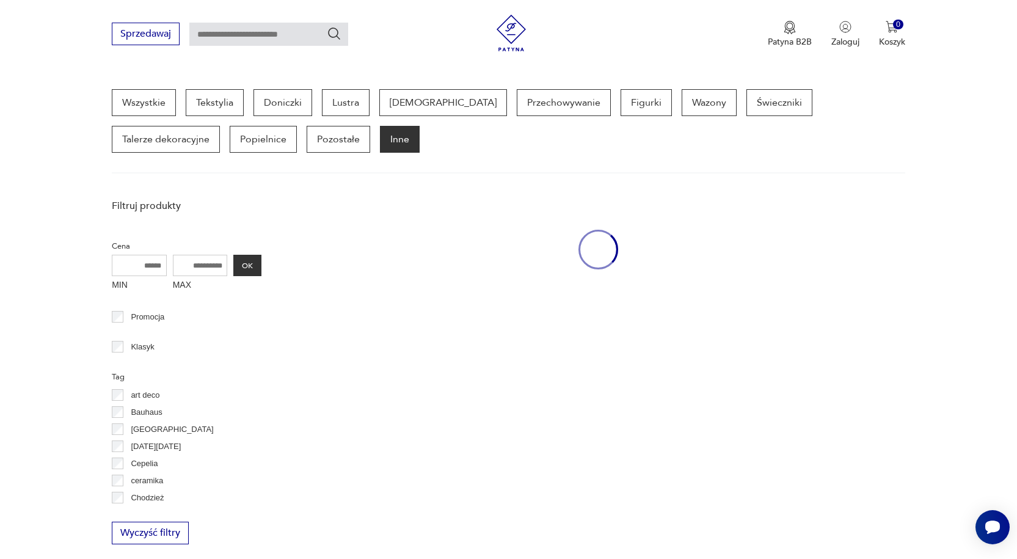
scroll to position [324, 0]
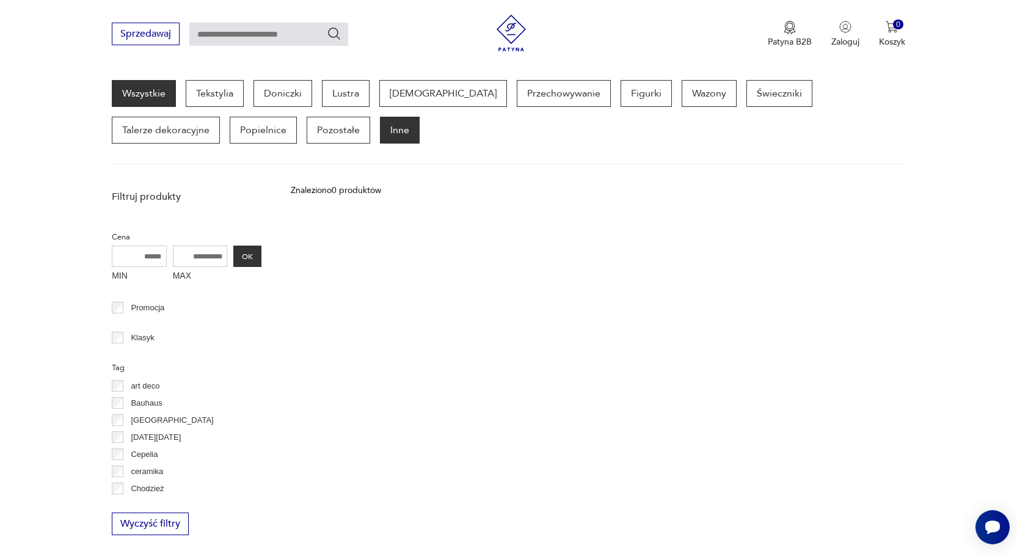
click at [130, 92] on link "Wszystkie" at bounding box center [144, 93] width 64 height 27
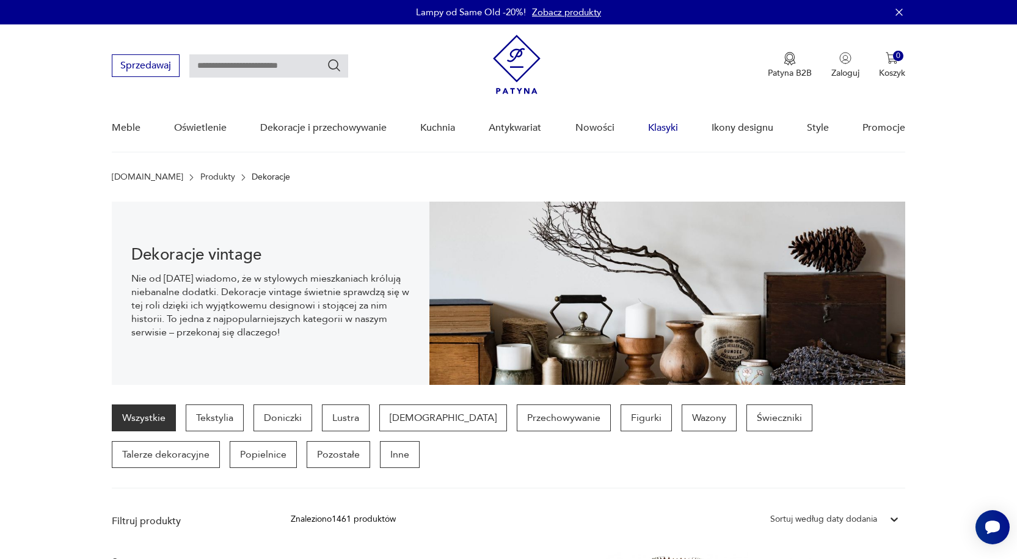
click at [656, 120] on link "Klasyki" at bounding box center [663, 127] width 30 height 47
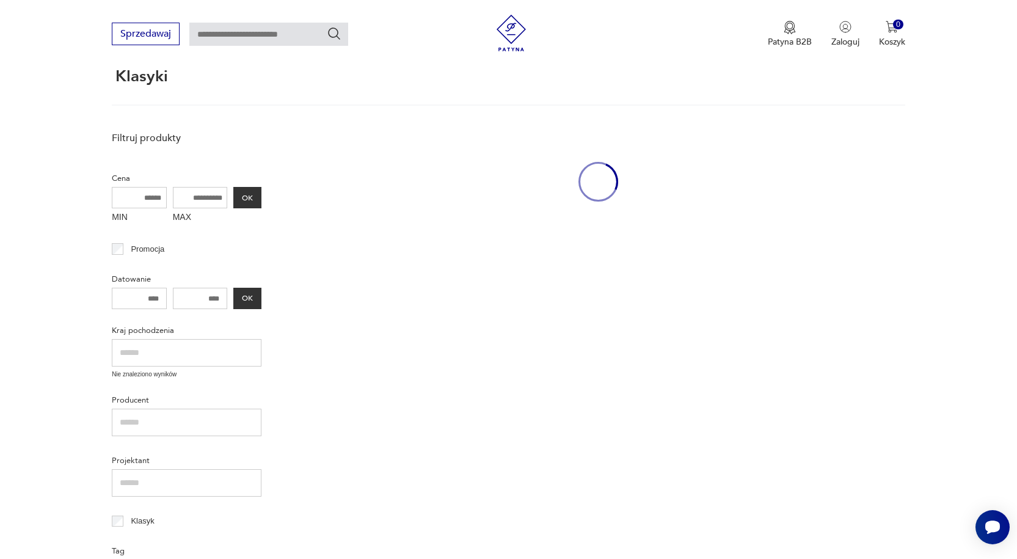
scroll to position [122, 0]
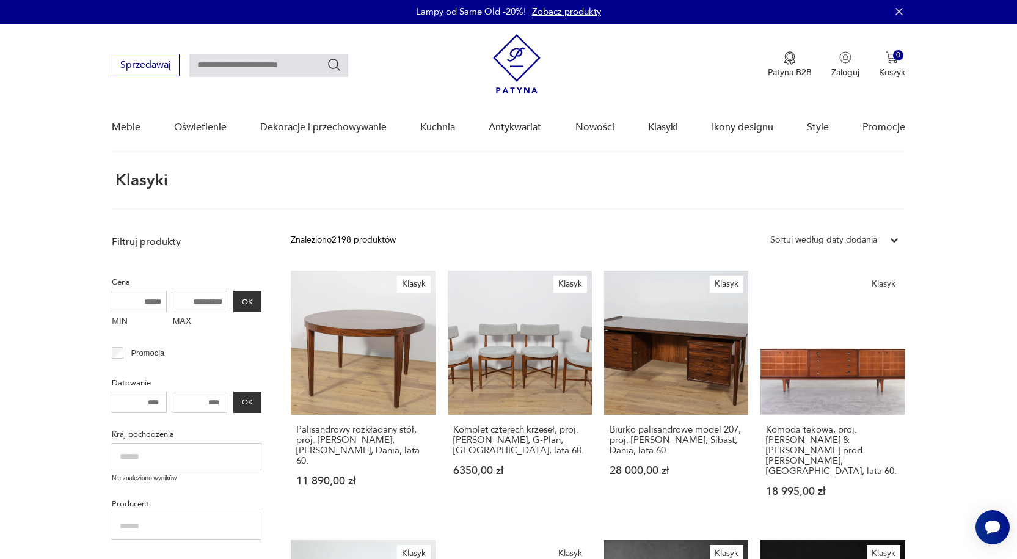
scroll to position [0, 0]
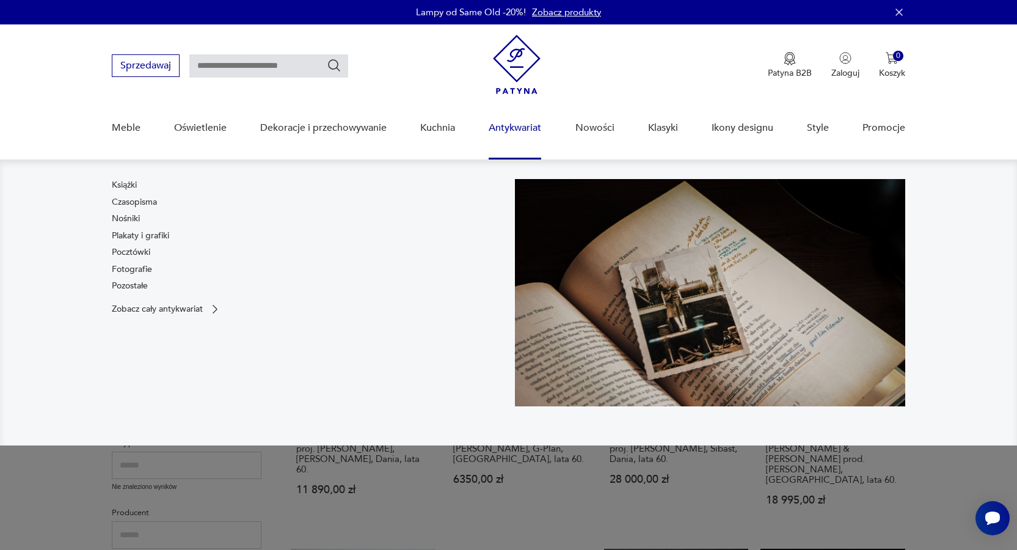
click at [507, 131] on link "Antykwariat" at bounding box center [515, 127] width 53 height 47
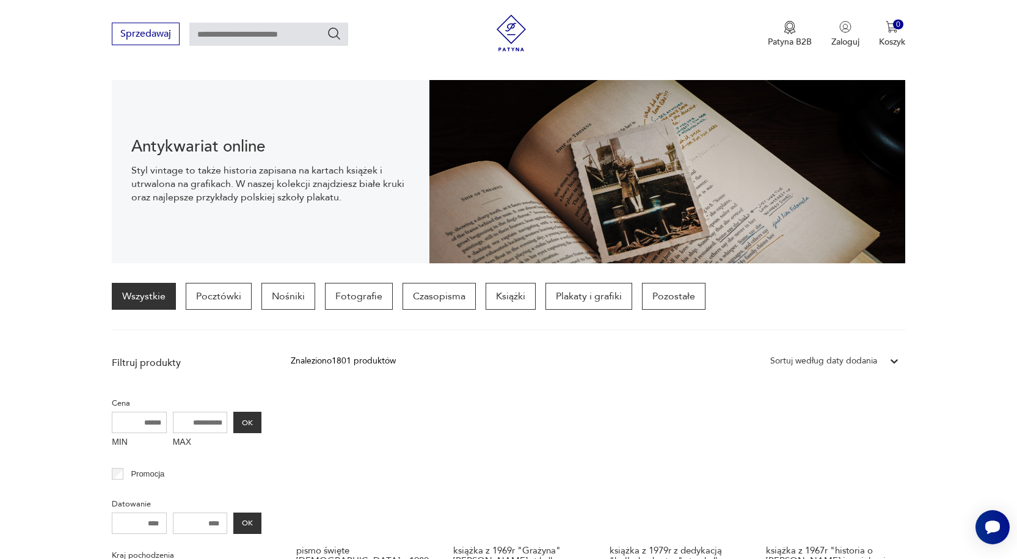
scroll to position [305, 0]
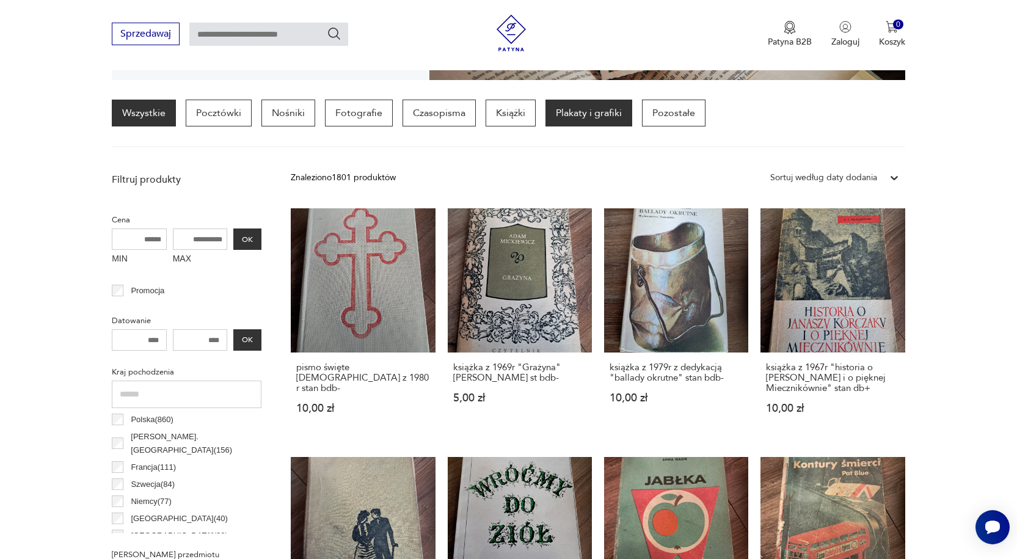
click at [607, 110] on p "Plakaty i grafiki" at bounding box center [589, 113] width 87 height 27
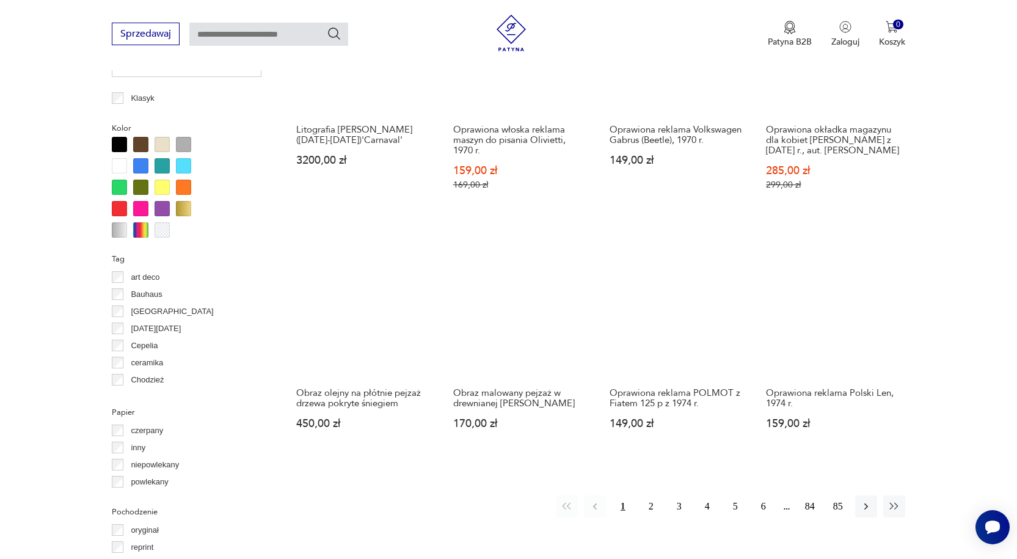
scroll to position [1190, 0]
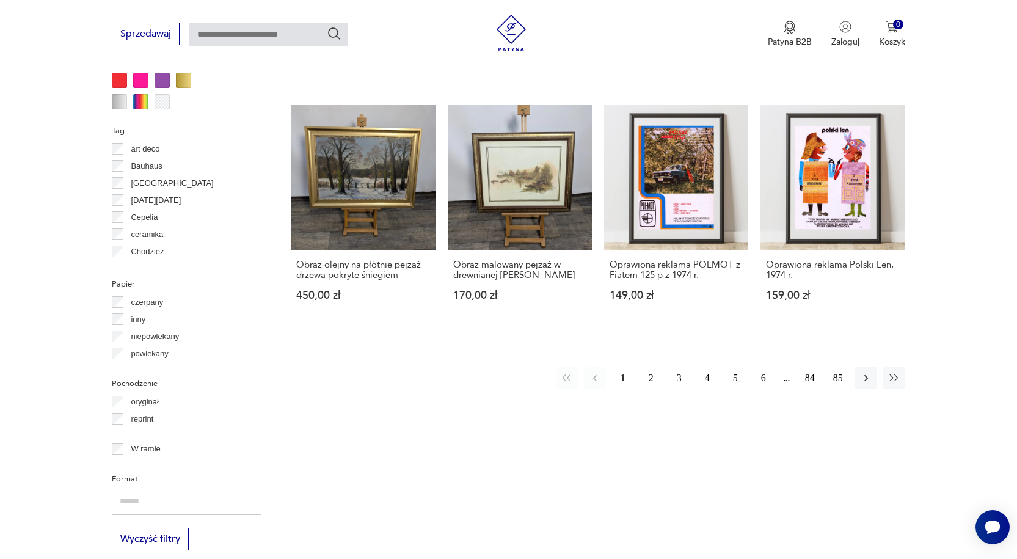
click at [653, 369] on button "2" at bounding box center [651, 378] width 22 height 22
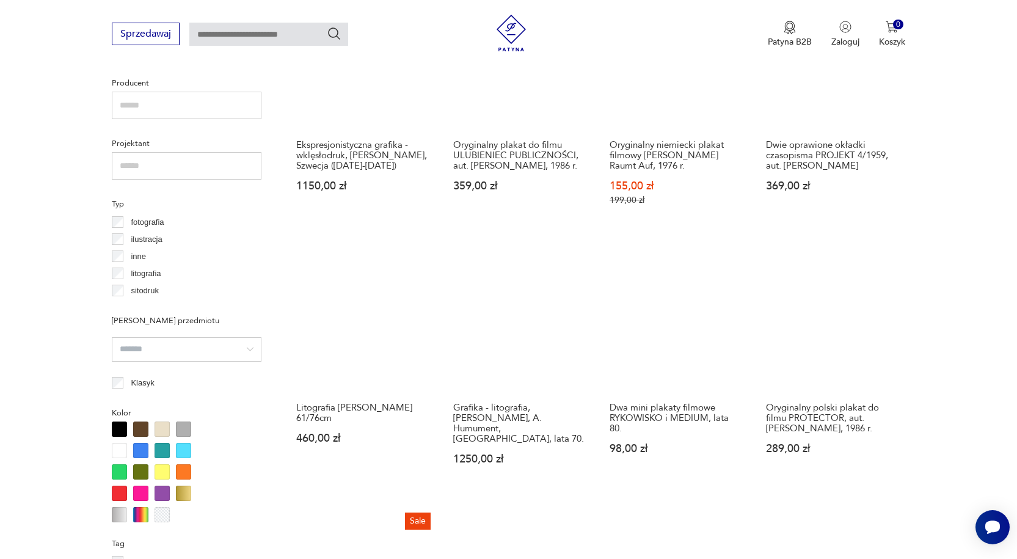
scroll to position [1082, 0]
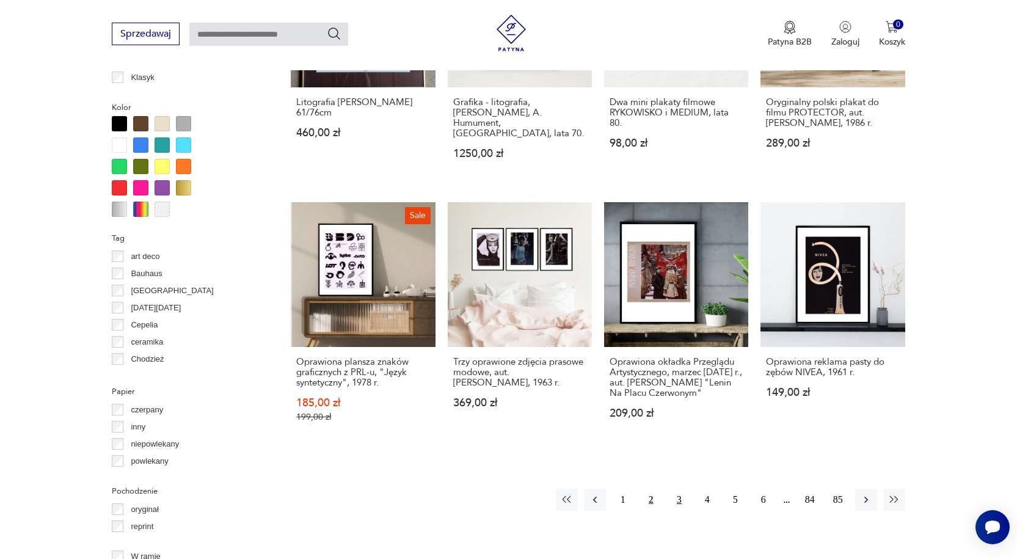
click at [676, 489] on button "3" at bounding box center [679, 500] width 22 height 22
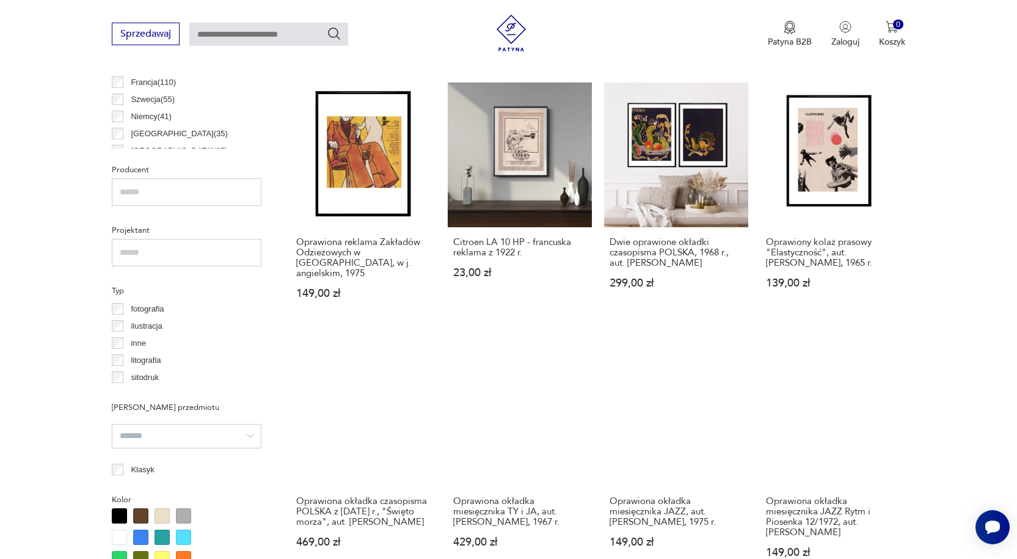
scroll to position [1067, 0]
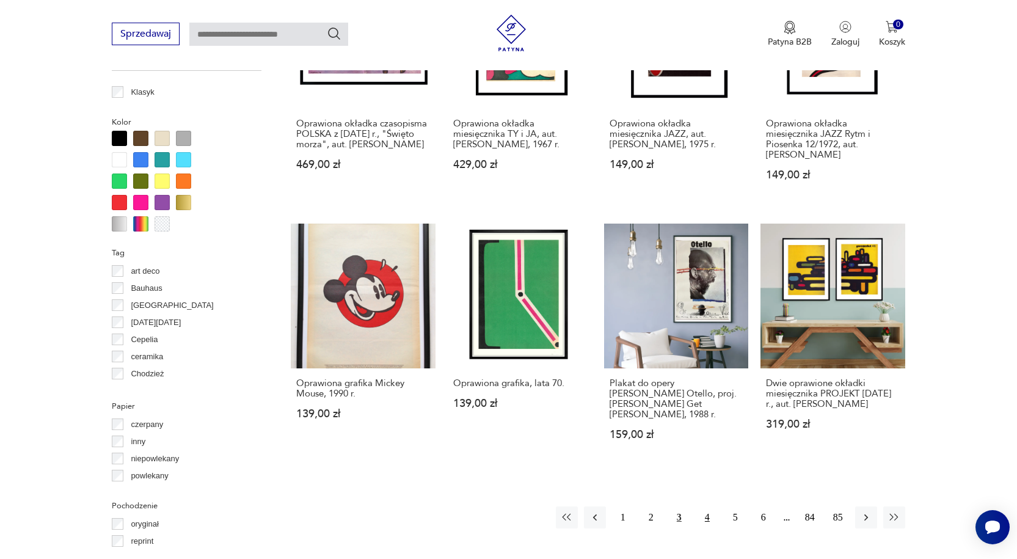
click at [709, 507] on button "4" at bounding box center [708, 518] width 22 height 22
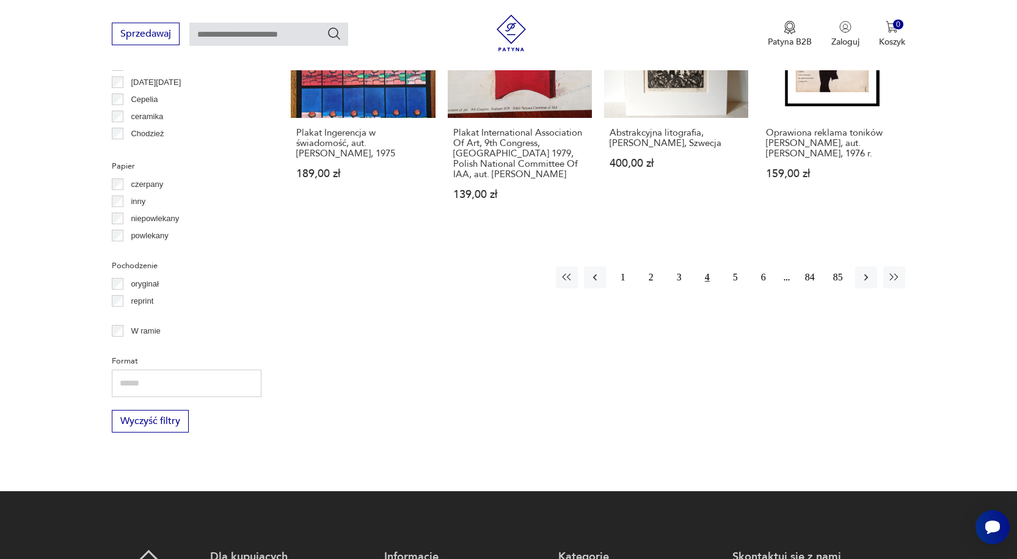
scroll to position [1322, 0]
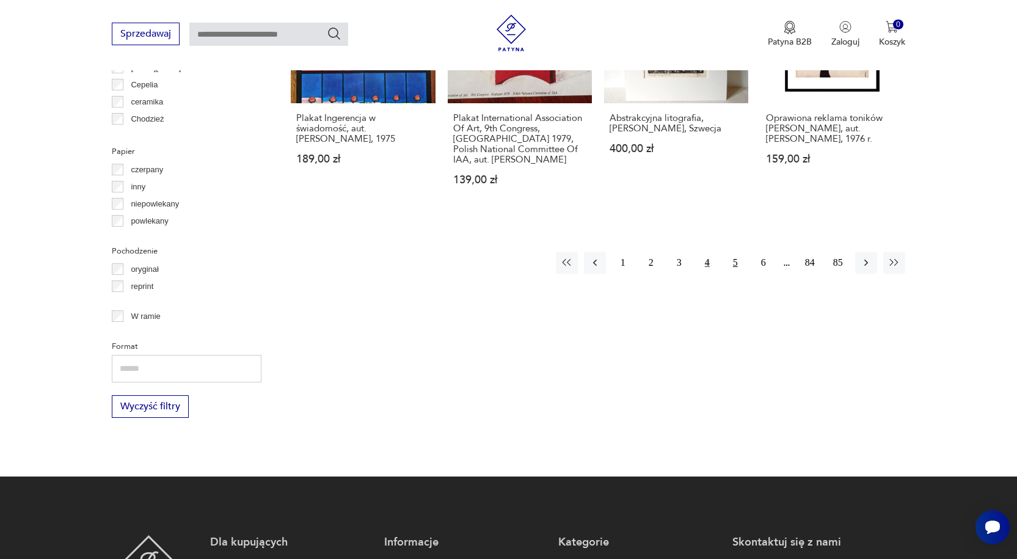
click at [731, 261] on button "5" at bounding box center [736, 263] width 22 height 22
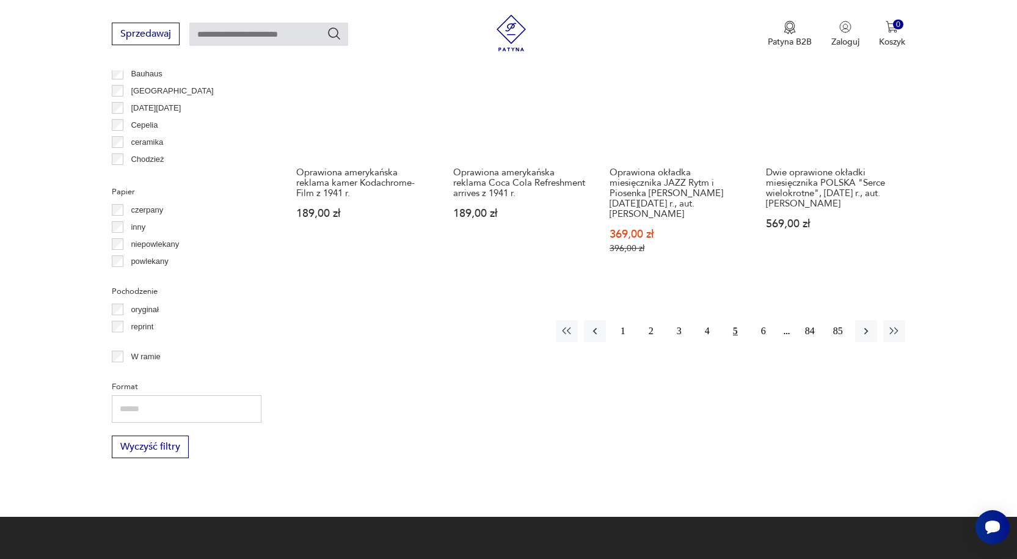
scroll to position [1383, 0]
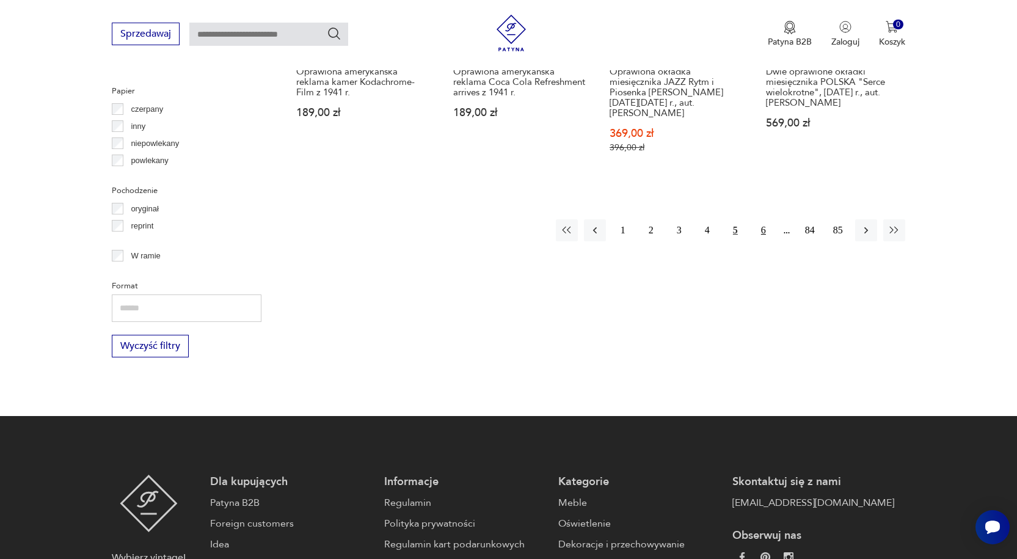
click at [763, 221] on button "6" at bounding box center [764, 230] width 22 height 22
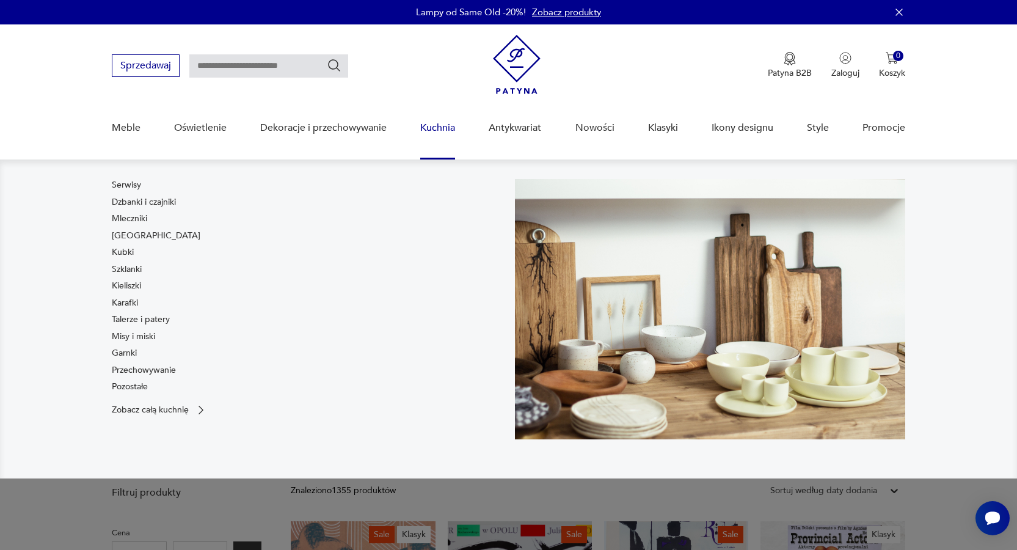
click at [434, 123] on link "Kuchnia" at bounding box center [437, 127] width 35 height 47
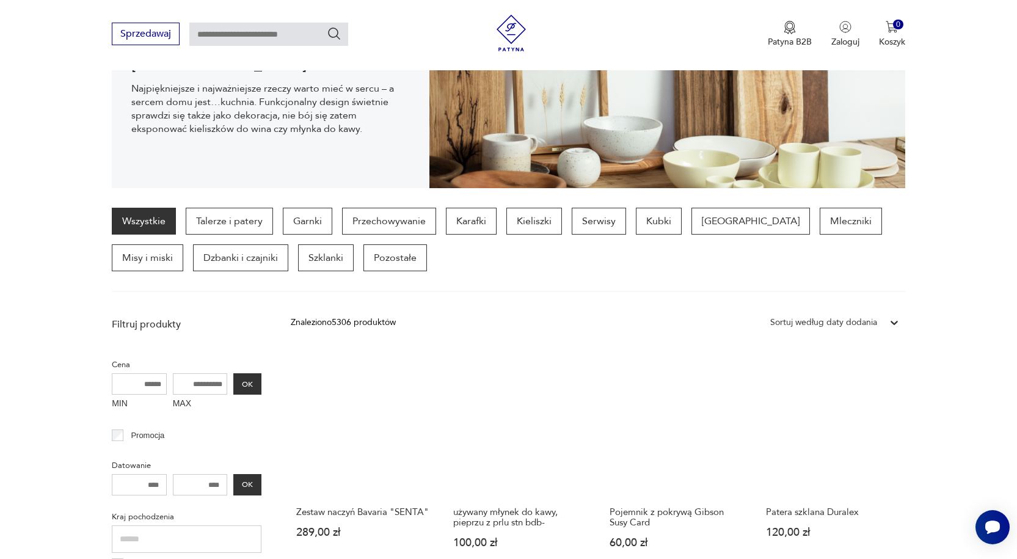
scroll to position [207, 0]
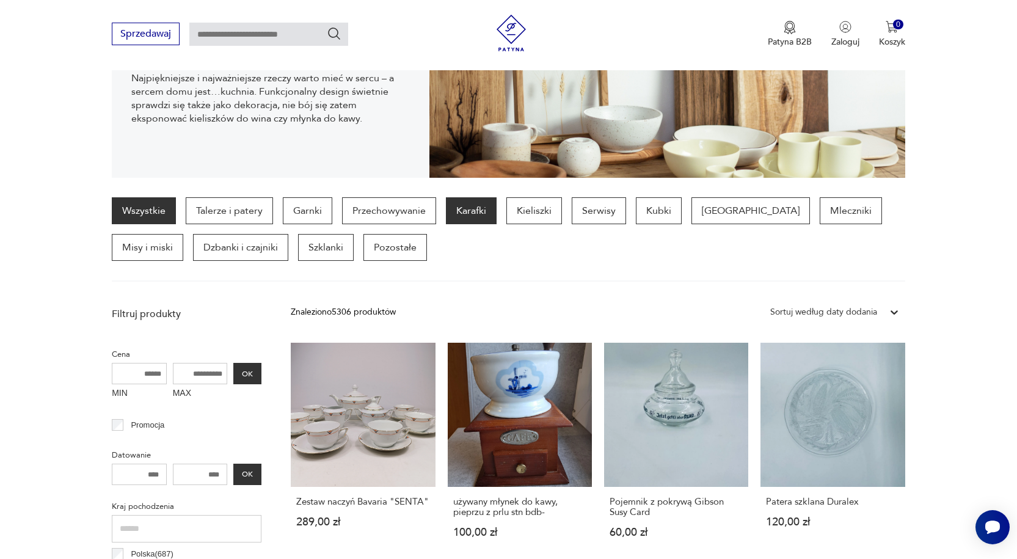
click at [469, 212] on p "Karafki" at bounding box center [471, 210] width 51 height 27
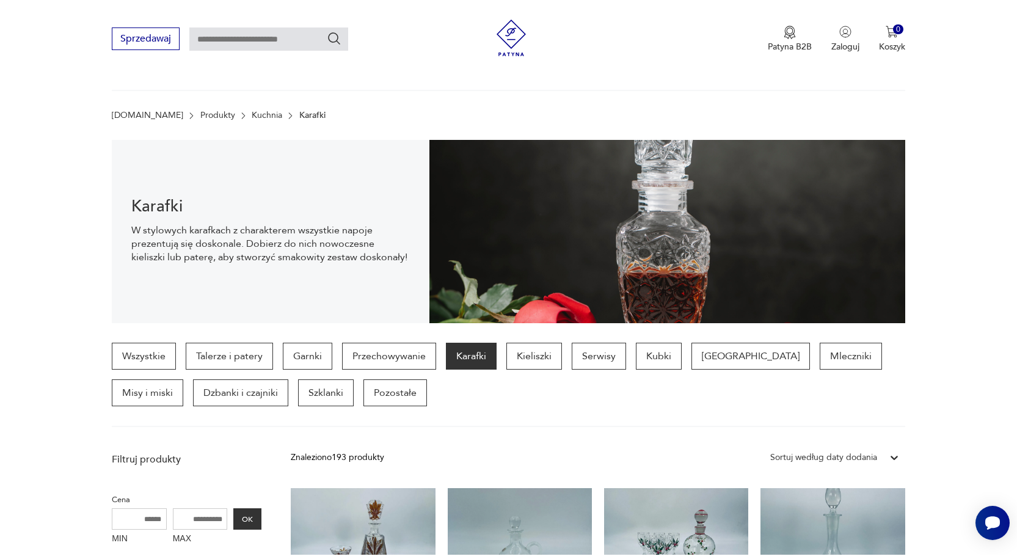
scroll to position [244, 0]
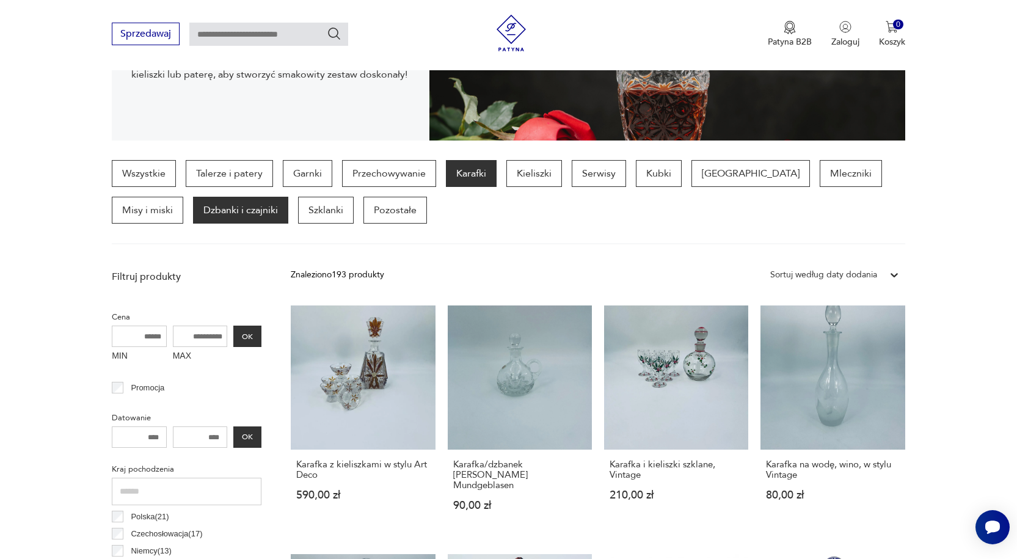
click at [193, 208] on p "Dzbanki i czajniki" at bounding box center [240, 210] width 95 height 27
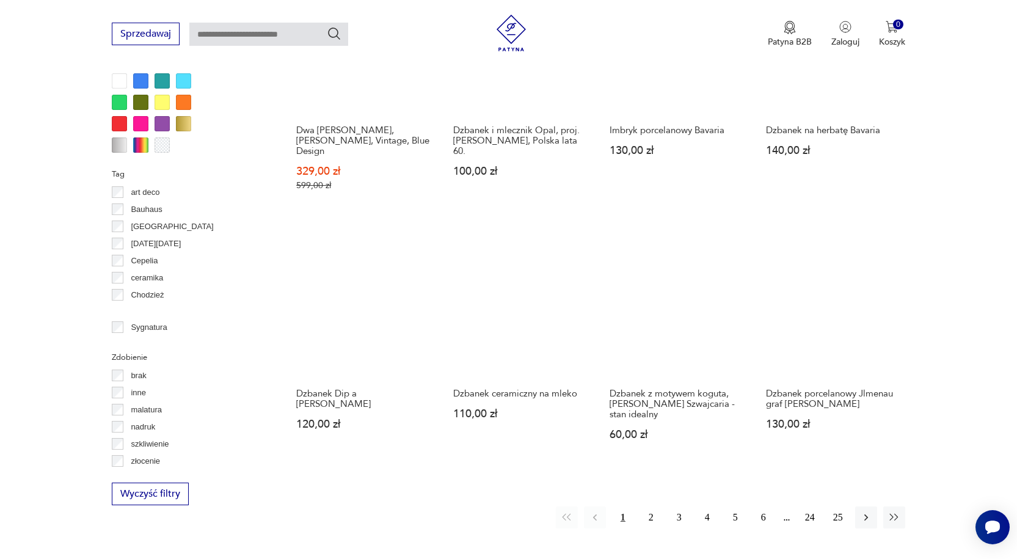
scroll to position [1119, 0]
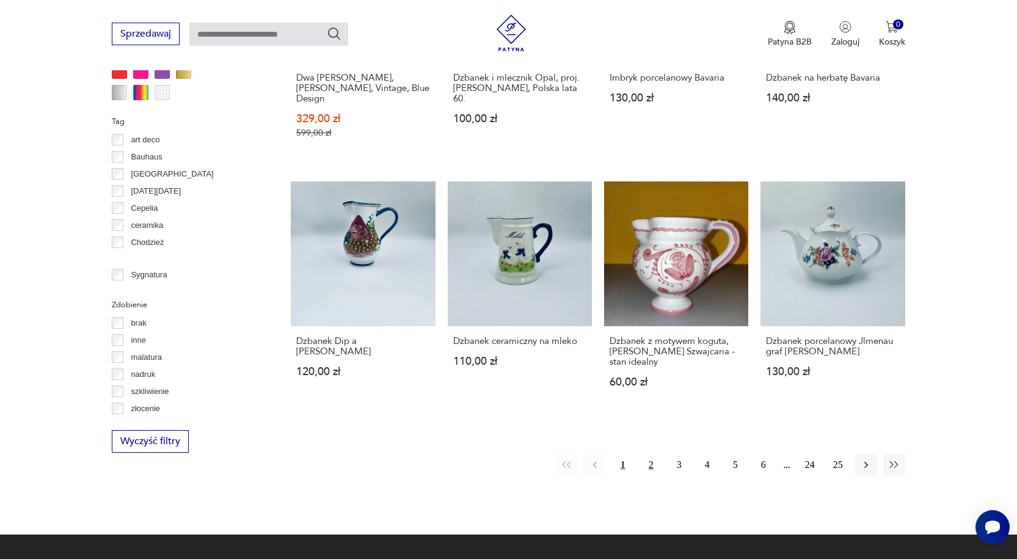
click at [648, 454] on button "2" at bounding box center [651, 465] width 22 height 22
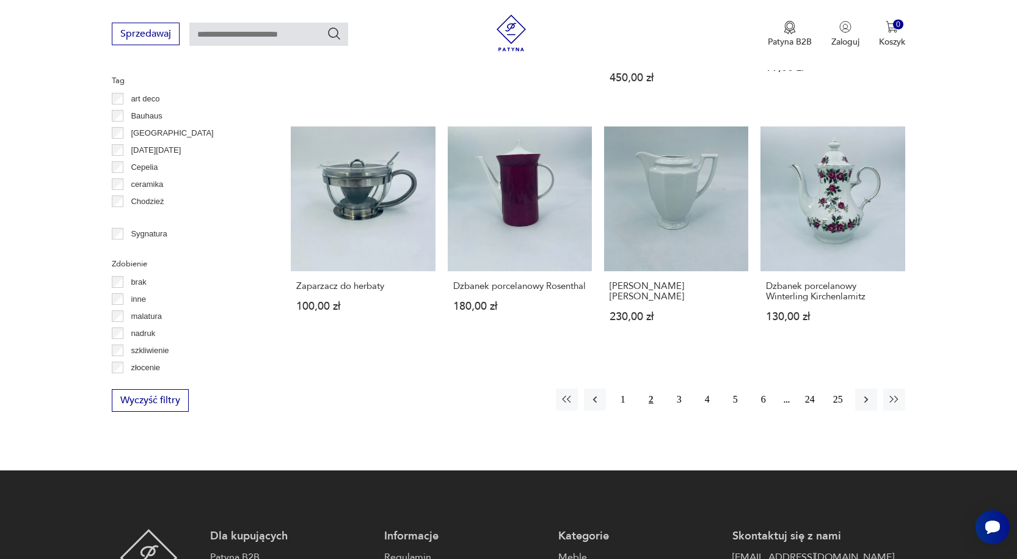
scroll to position [1165, 0]
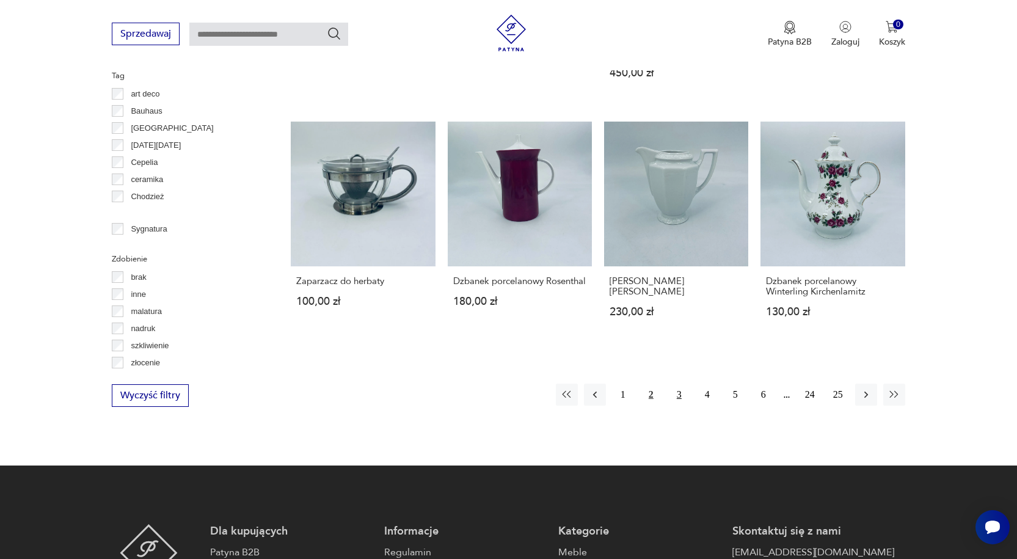
click at [679, 384] on button "3" at bounding box center [679, 395] width 22 height 22
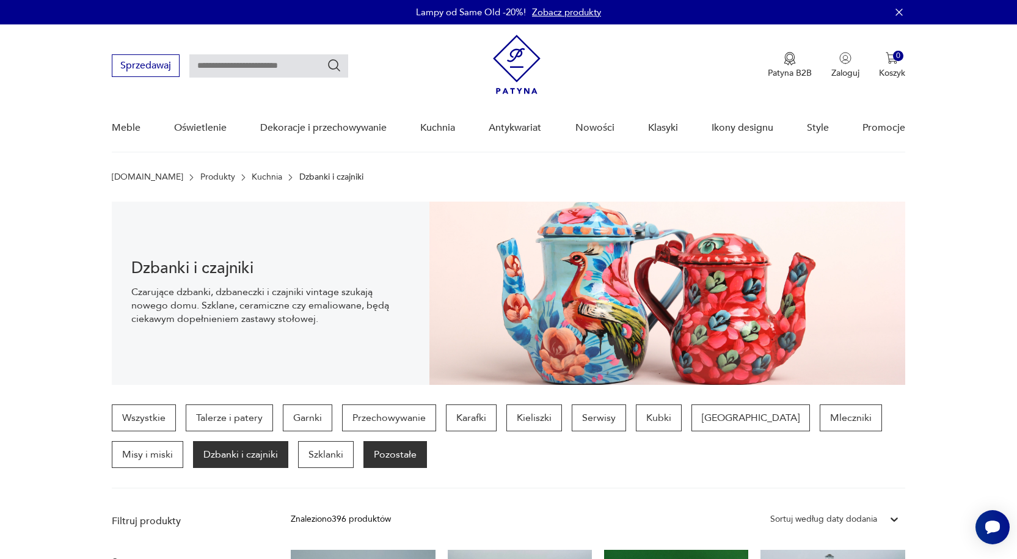
click at [364, 453] on p "Pozostałe" at bounding box center [396, 454] width 64 height 27
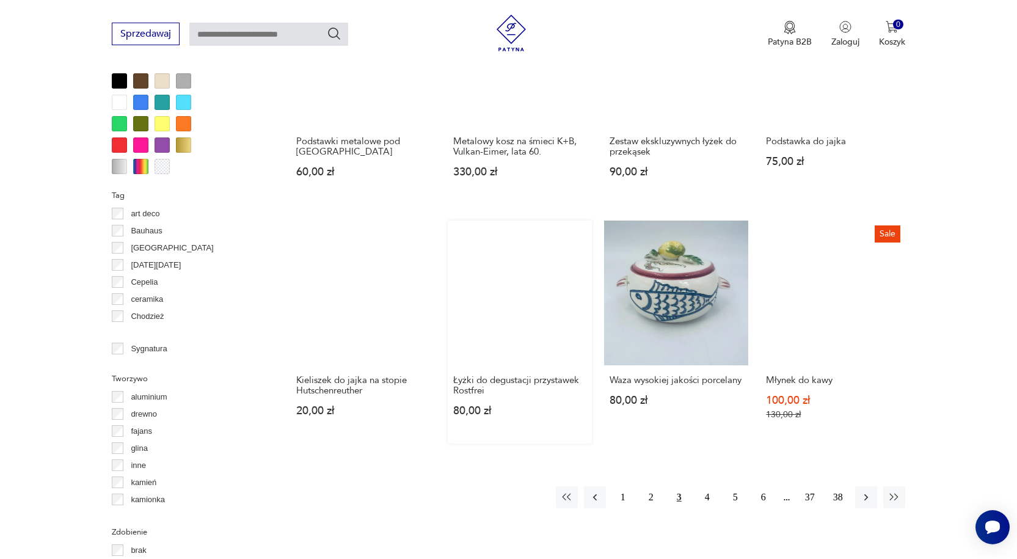
scroll to position [1241, 0]
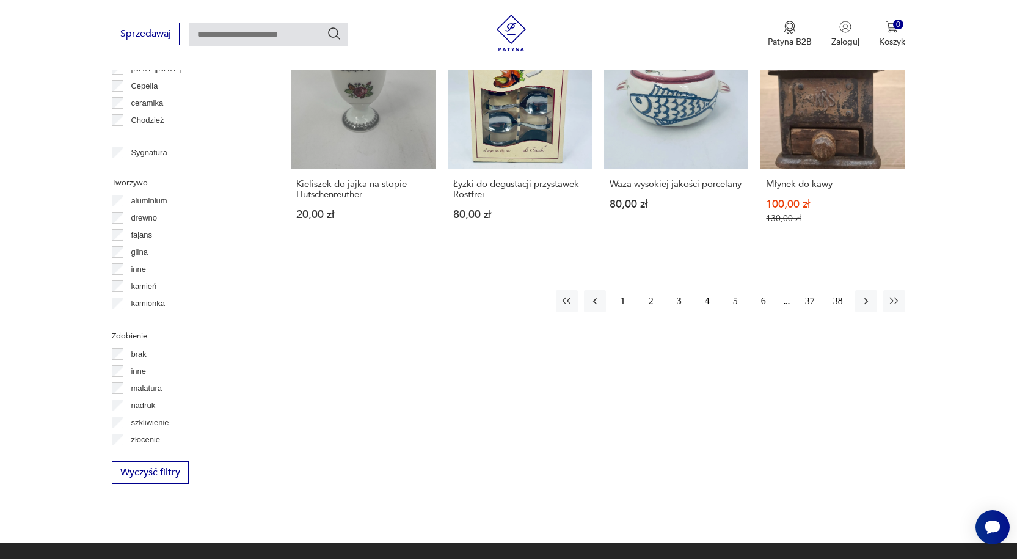
click at [706, 302] on button "4" at bounding box center [708, 301] width 22 height 22
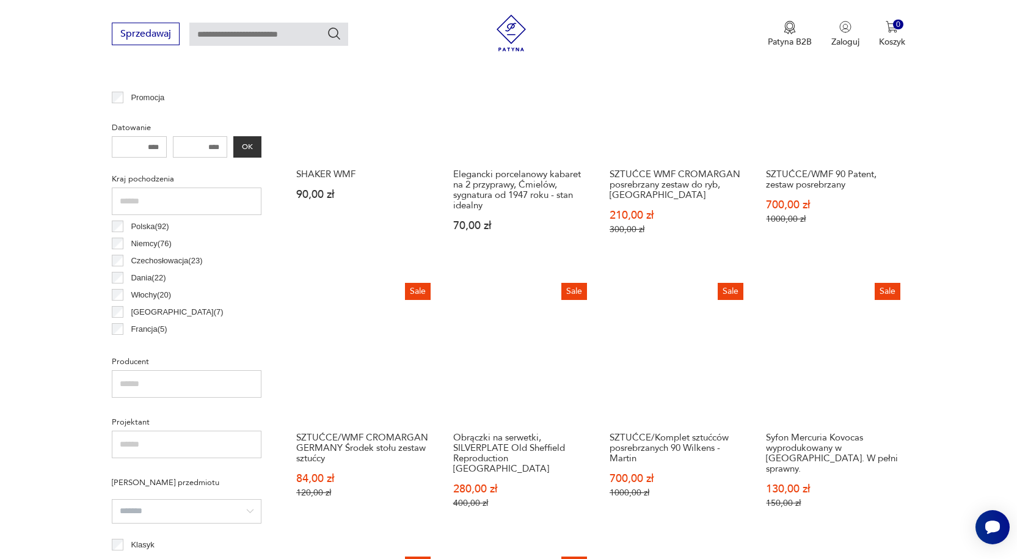
scroll to position [813, 0]
